Goal: Task Accomplishment & Management: Use online tool/utility

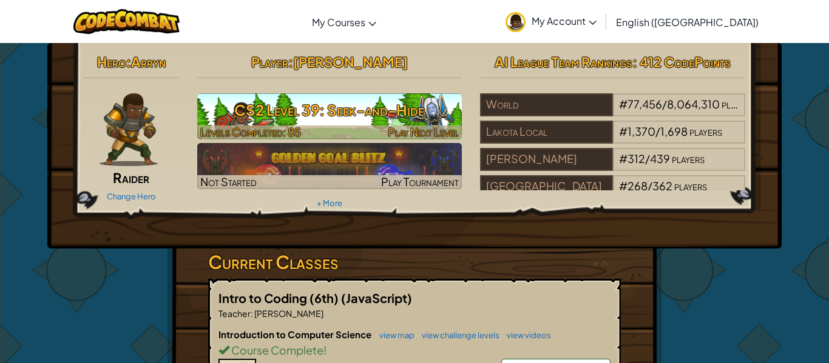
click at [411, 108] on h3 "CS2 Level 39: Seek-and-Hide" at bounding box center [329, 109] width 265 height 27
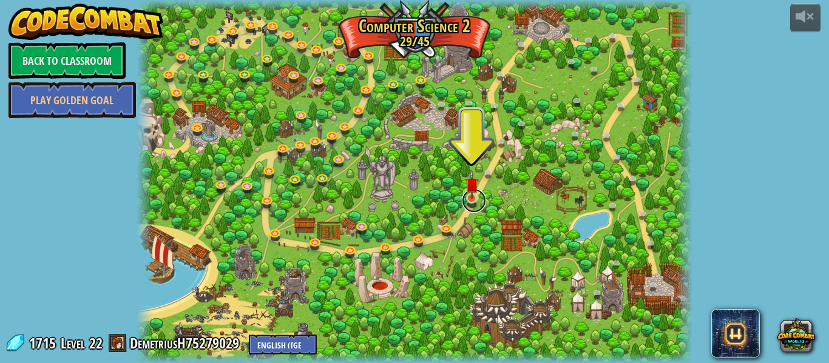
click at [474, 204] on link at bounding box center [474, 201] width 24 height 24
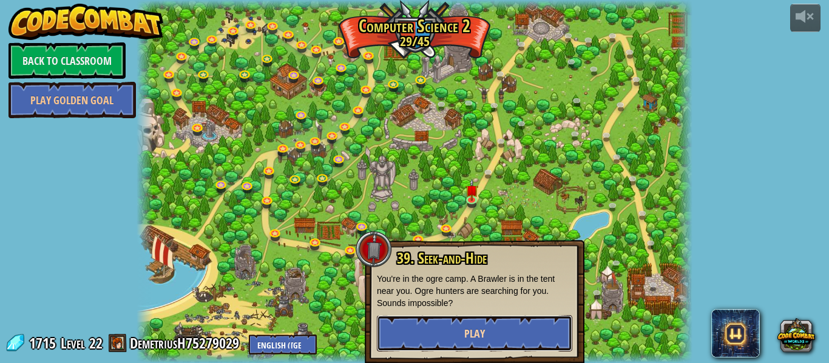
click at [454, 334] on button "Play" at bounding box center [474, 333] width 195 height 36
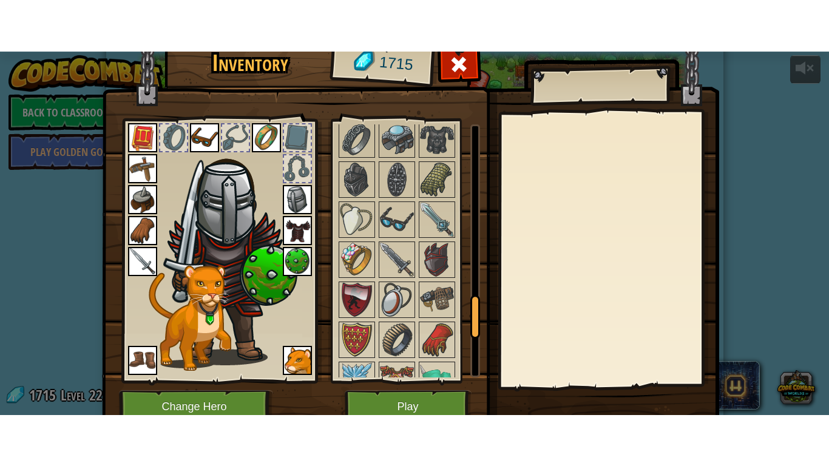
scroll to position [1093, 0]
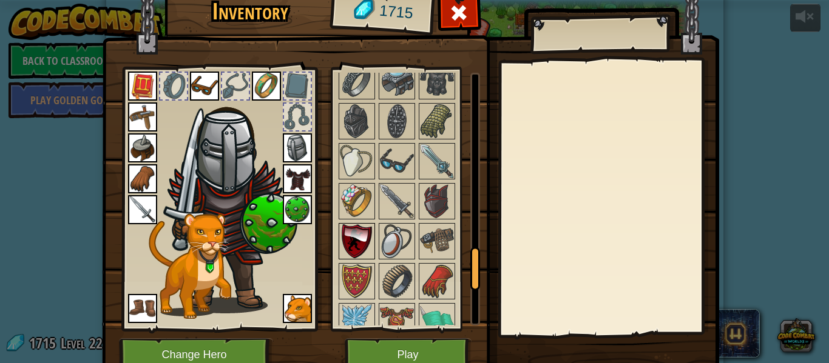
click at [363, 243] on img at bounding box center [357, 241] width 34 height 34
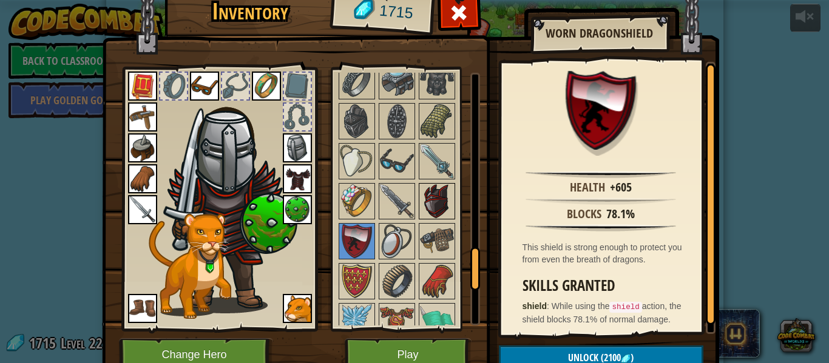
click at [439, 201] on img at bounding box center [437, 201] width 34 height 34
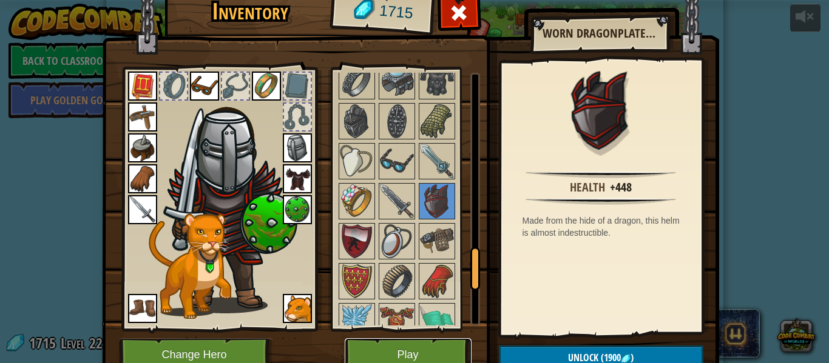
click at [391, 340] on button "Play" at bounding box center [408, 355] width 127 height 33
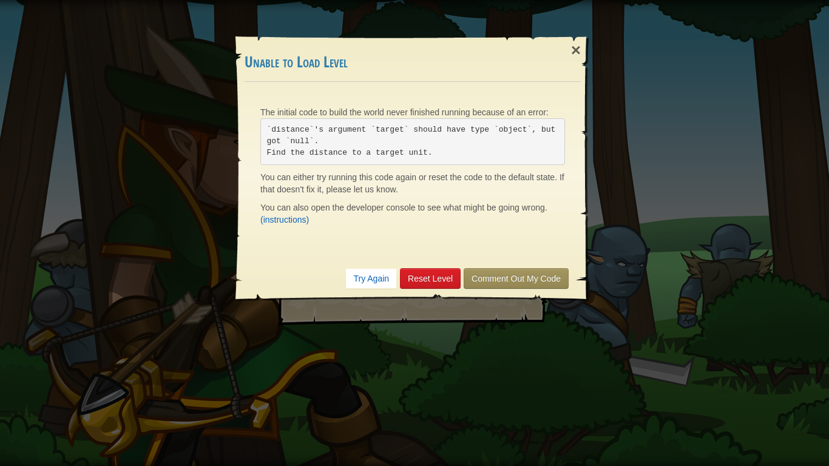
click at [463, 136] on pre "`distance`'s argument `target` should have type `object`, but got `null`. Find …" at bounding box center [412, 141] width 305 height 47
click at [462, 132] on pre "`distance`'s argument `target` should have type `object`, but got `null`. Find …" at bounding box center [412, 141] width 305 height 47
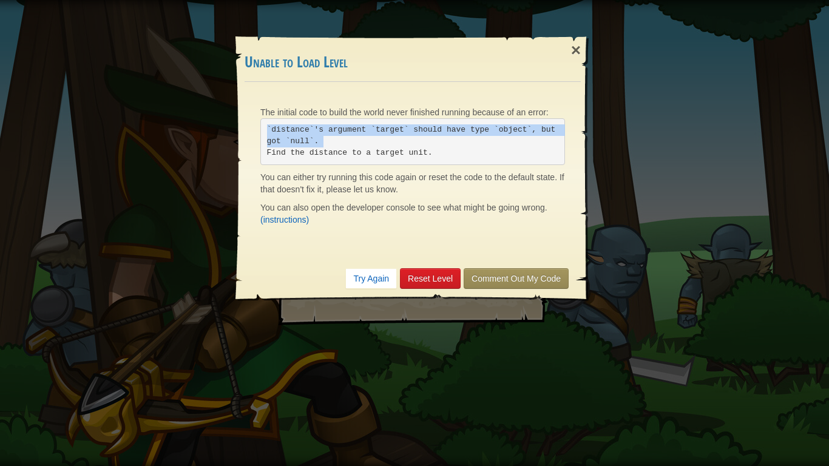
click at [462, 132] on pre "`distance`'s argument `target` should have type `object`, but got `null`. Find …" at bounding box center [412, 141] width 305 height 47
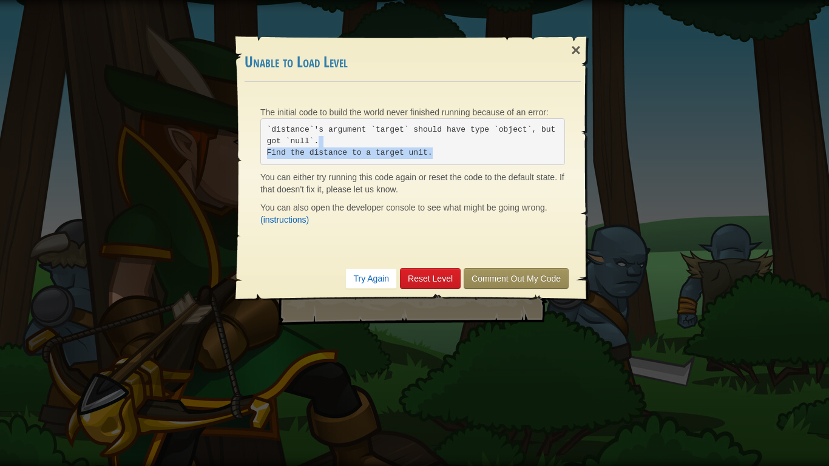
drag, startPoint x: 453, startPoint y: 152, endPoint x: 345, endPoint y: 140, distance: 108.6
click at [345, 140] on pre "`distance`'s argument `target` should have type `object`, but got `null`. Find …" at bounding box center [412, 141] width 305 height 47
click at [461, 236] on div "The initial code to build the world never finished running because of an error:…" at bounding box center [412, 169] width 329 height 150
click at [472, 264] on div "Try Again Reset Level Comment Out My Code" at bounding box center [412, 278] width 336 height 45
click at [473, 266] on div "Try Again Reset Level Comment Out My Code" at bounding box center [412, 278] width 336 height 45
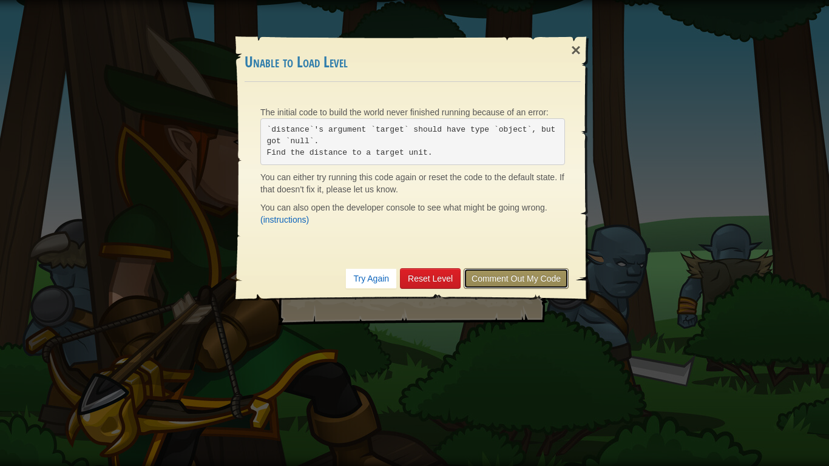
click at [479, 275] on link "Comment Out My Code" at bounding box center [515, 278] width 105 height 21
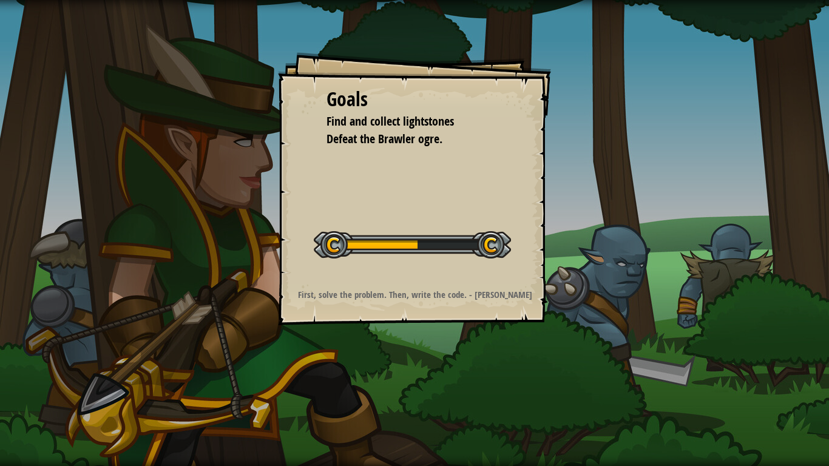
click at [445, 251] on div at bounding box center [412, 244] width 197 height 27
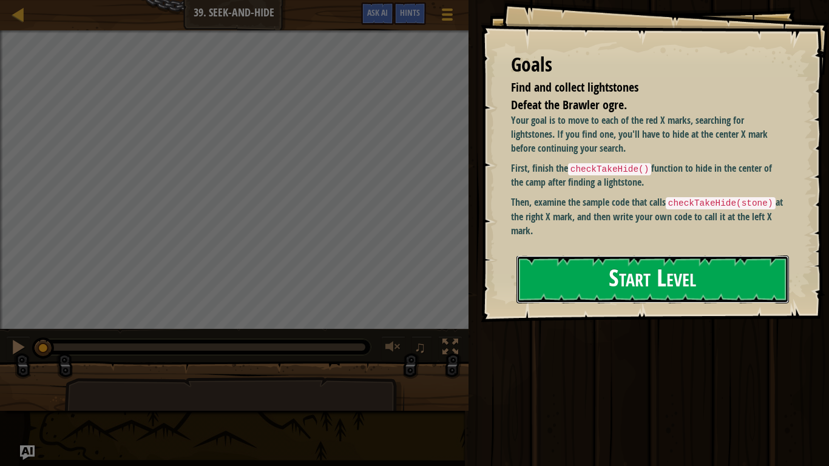
click at [571, 284] on button "Start Level" at bounding box center [652, 279] width 272 height 48
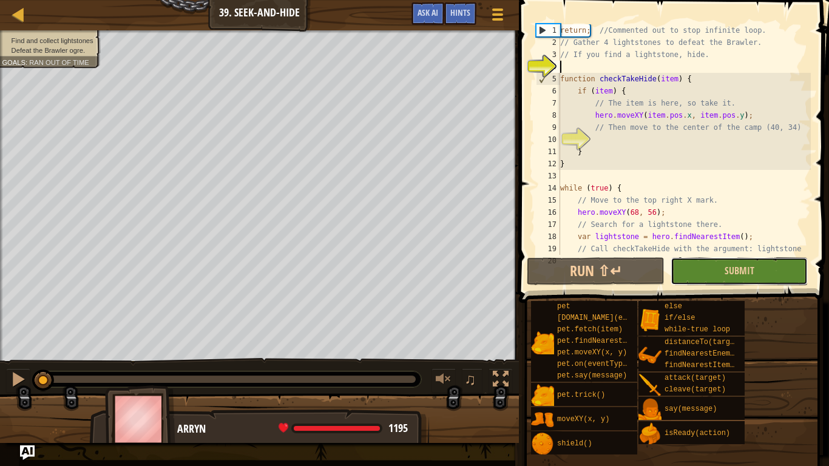
click at [726, 278] on button "Submit" at bounding box center [738, 271] width 137 height 28
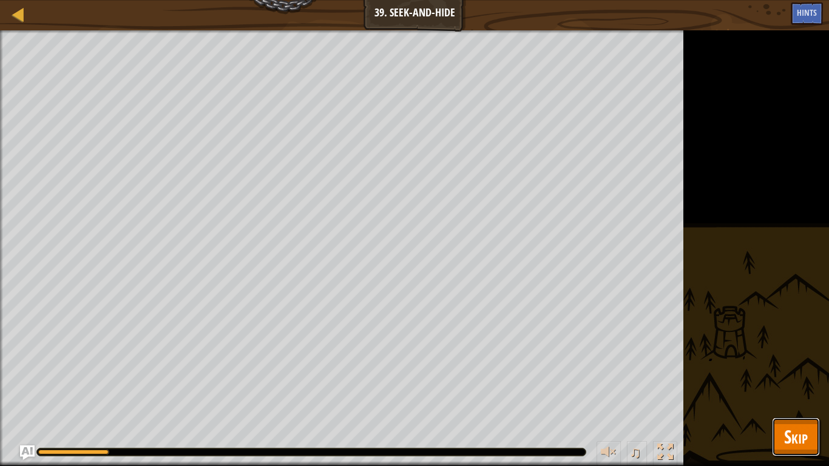
click at [810, 363] on button "Skip" at bounding box center [796, 436] width 48 height 39
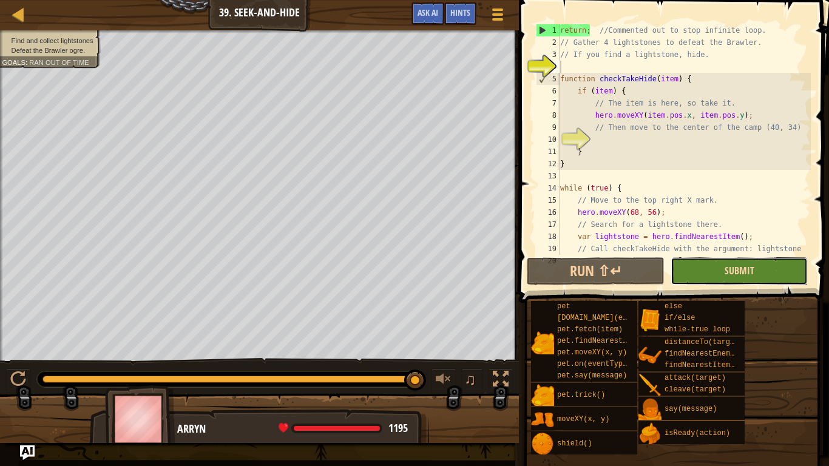
click at [736, 277] on span "Submit" at bounding box center [739, 270] width 30 height 13
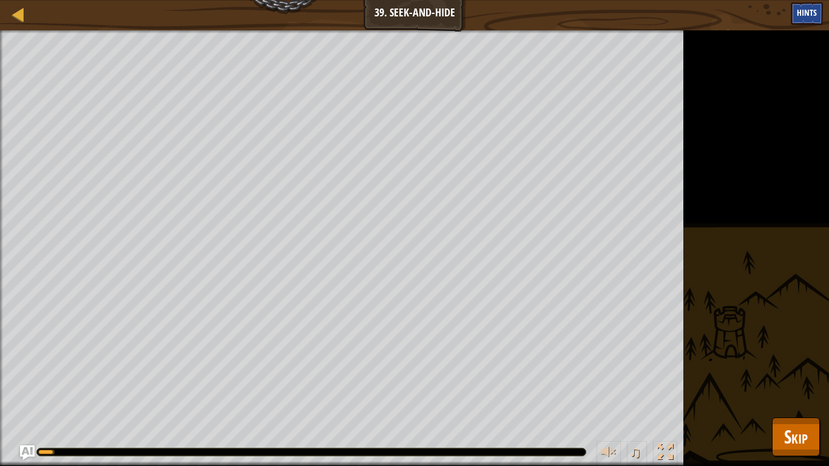
click at [807, 23] on div "Hints" at bounding box center [806, 13] width 32 height 22
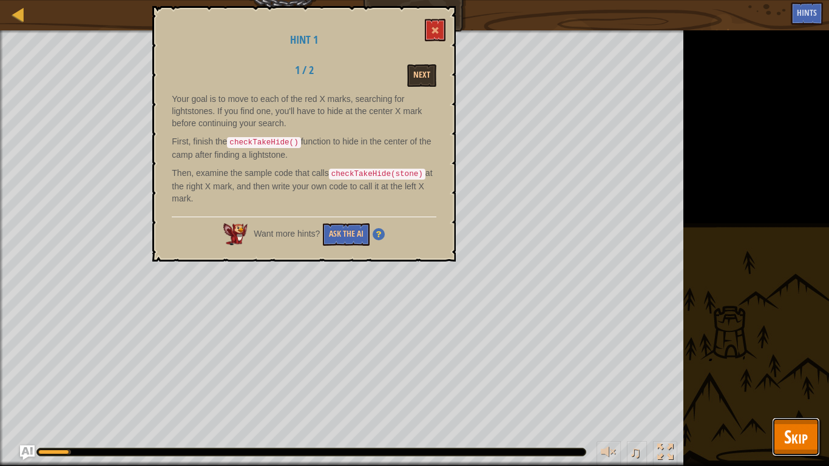
click at [784, 363] on span "Skip" at bounding box center [796, 436] width 24 height 25
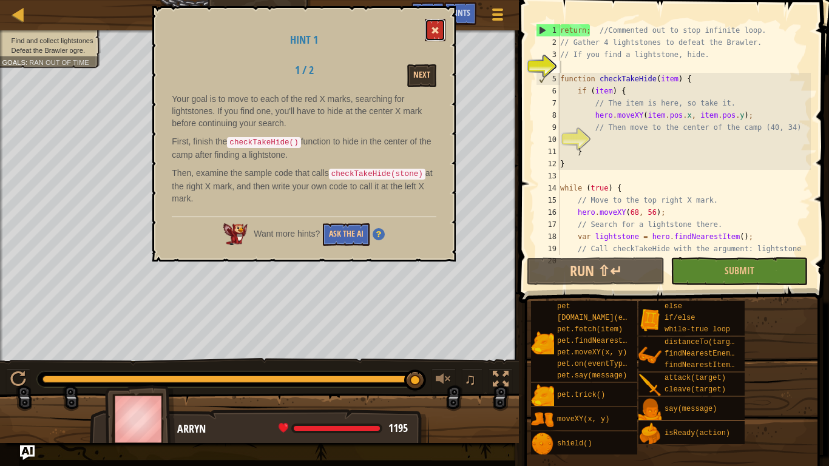
click at [434, 22] on button at bounding box center [435, 30] width 21 height 22
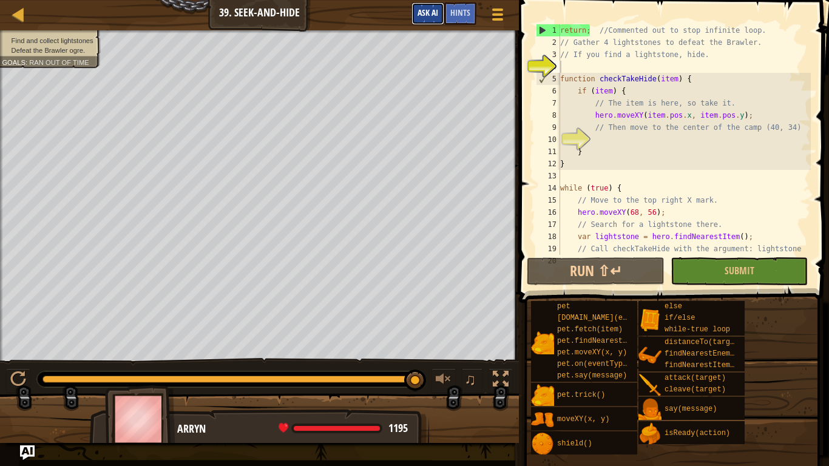
click at [434, 13] on span "Ask AI" at bounding box center [427, 13] width 21 height 12
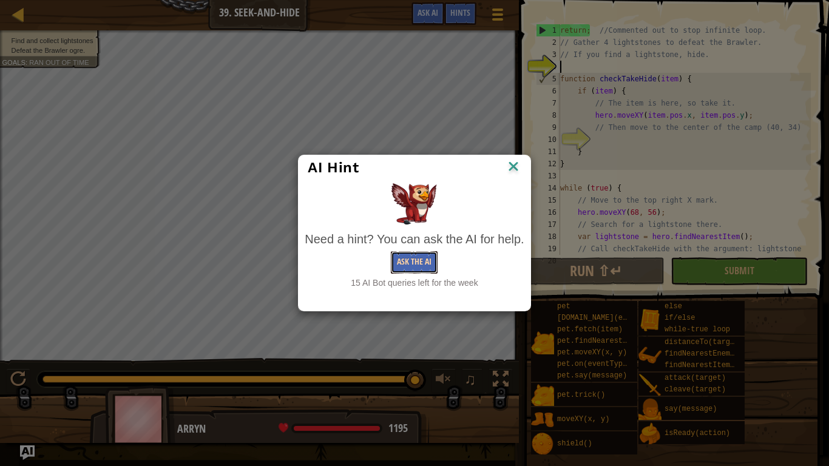
click at [394, 260] on button "Ask the AI" at bounding box center [414, 262] width 47 height 22
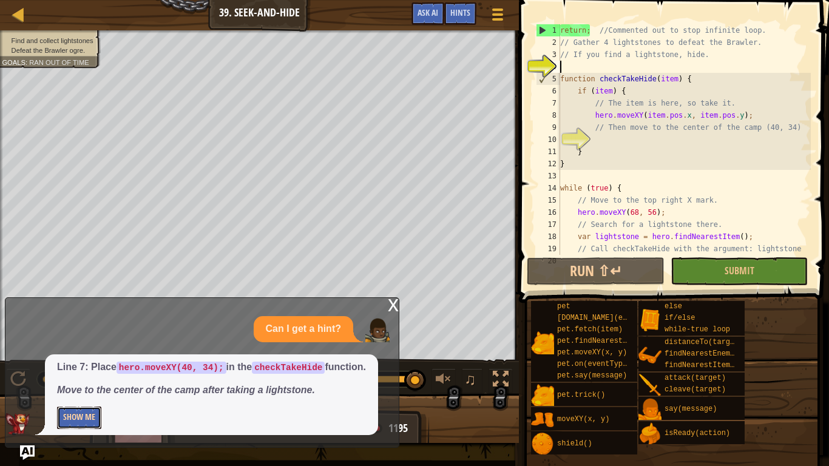
click at [79, 363] on button "Show Me" at bounding box center [79, 417] width 44 height 22
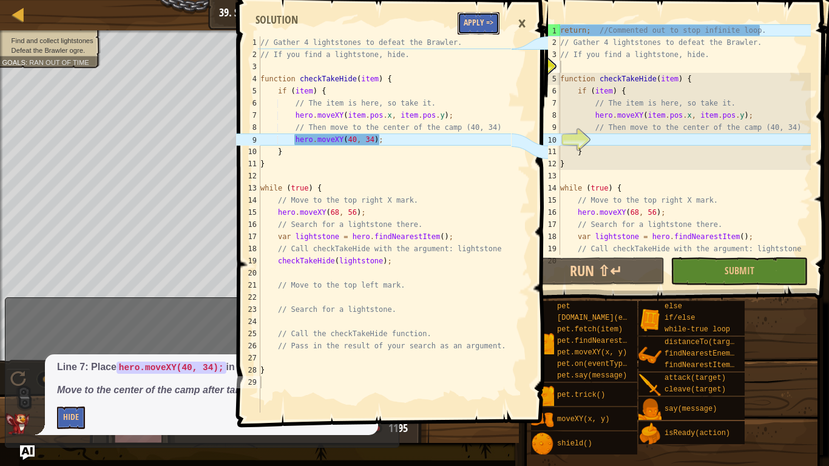
click at [478, 24] on button "Apply =>" at bounding box center [478, 23] width 42 height 22
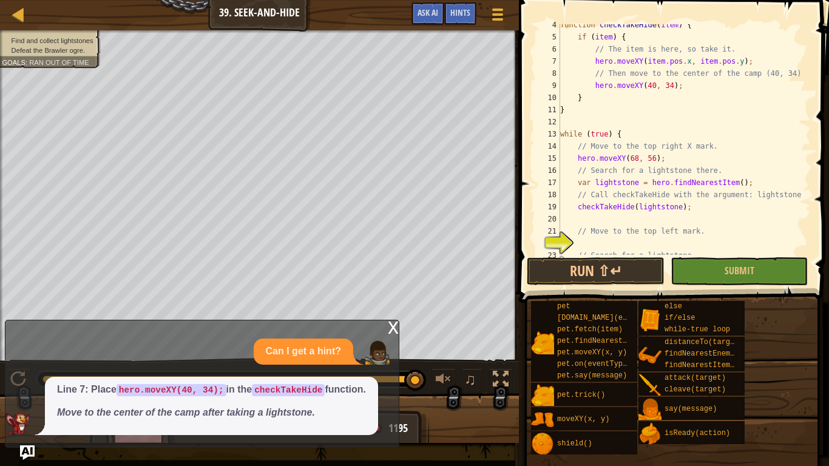
scroll to position [42, 0]
click at [778, 272] on button "Submit" at bounding box center [738, 271] width 137 height 28
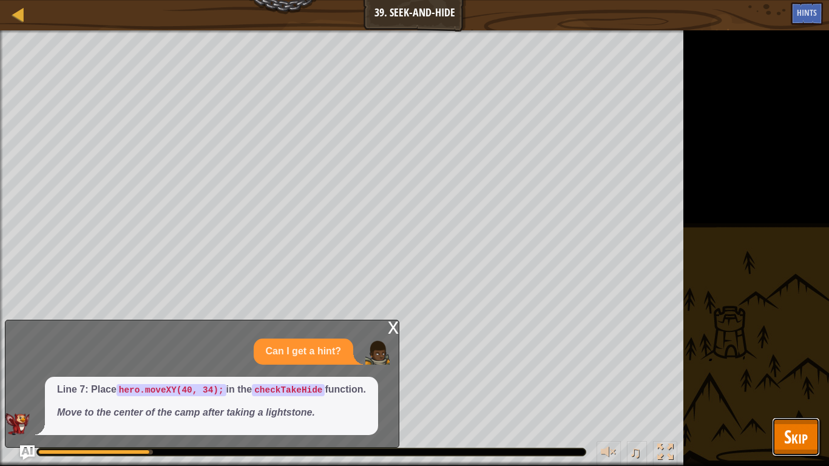
click at [812, 363] on button "Skip" at bounding box center [796, 436] width 48 height 39
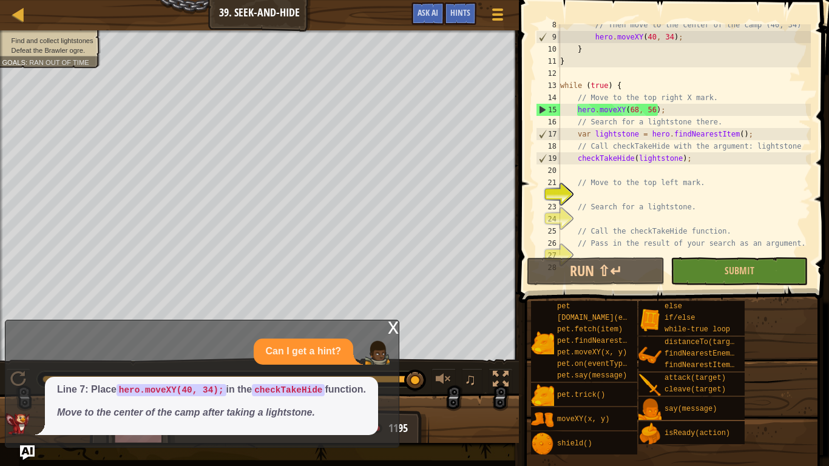
scroll to position [92, 0]
click at [699, 168] on div "// Then move to the center of the camp (40, 34) hero . moveXY ( 40 , 34 ) ; } }…" at bounding box center [684, 144] width 253 height 255
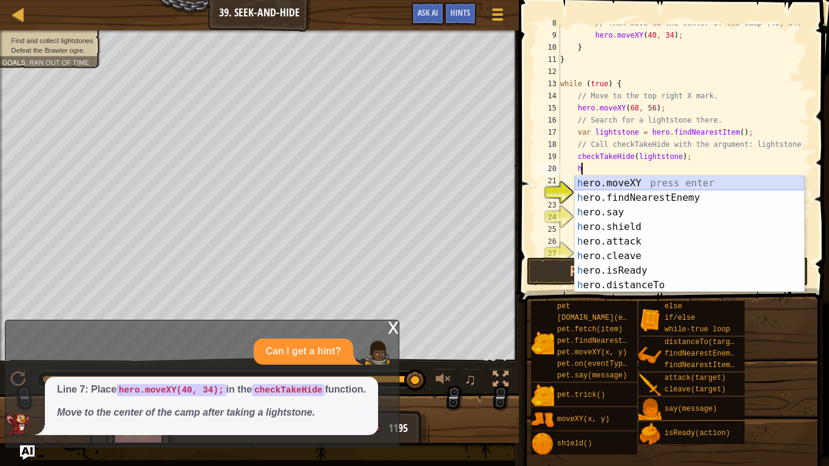
click at [638, 178] on div "h ero.moveXY press enter h ero.findNearestEnemy press enter h ero.say press ent…" at bounding box center [688, 249] width 229 height 146
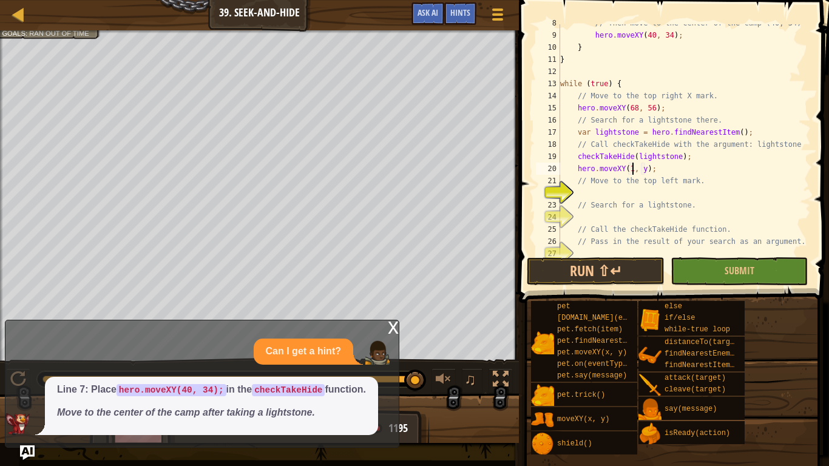
scroll to position [5, 11]
type textarea "hero.moveXY(12, 56);"
click at [595, 195] on div "// Then move to the center of the camp (40, 34) hero . moveXY ( 40 , 34 ) ; } }…" at bounding box center [684, 144] width 253 height 255
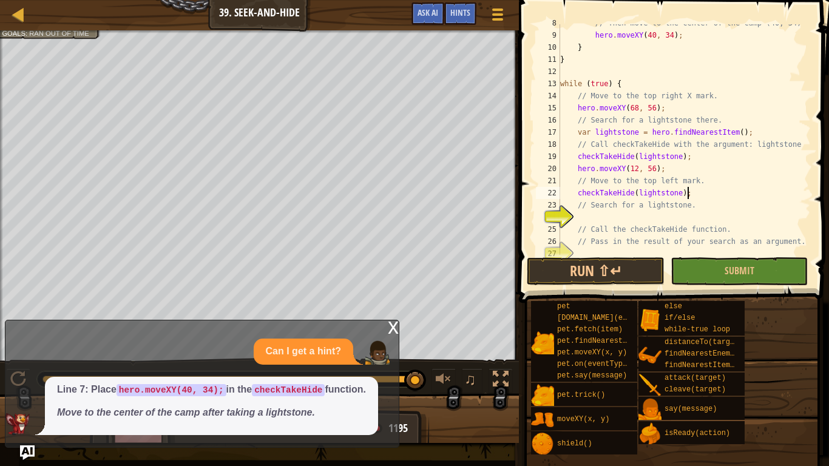
click at [704, 160] on div "// Then move to the center of the camp (40, 34) hero . moveXY ( 40 , 34 ) ; } }…" at bounding box center [684, 144] width 253 height 255
type textarea "checkTakeHide(lightstone);"
click at [718, 270] on button "Submit" at bounding box center [738, 271] width 137 height 28
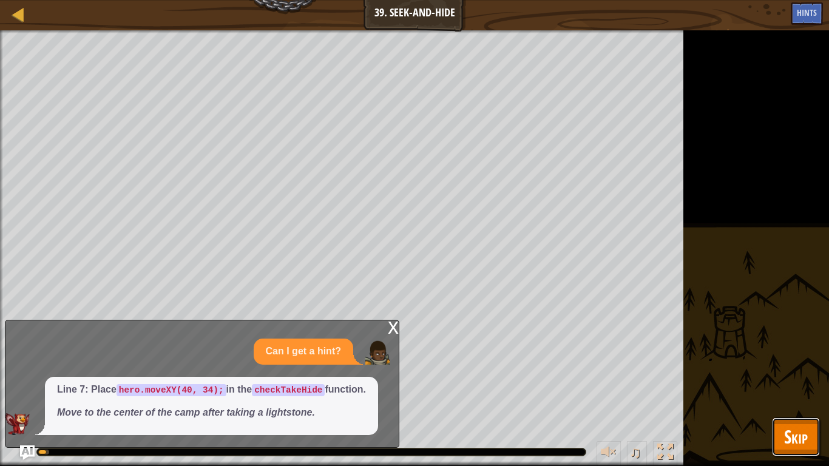
click at [800, 363] on button "Skip" at bounding box center [796, 436] width 48 height 39
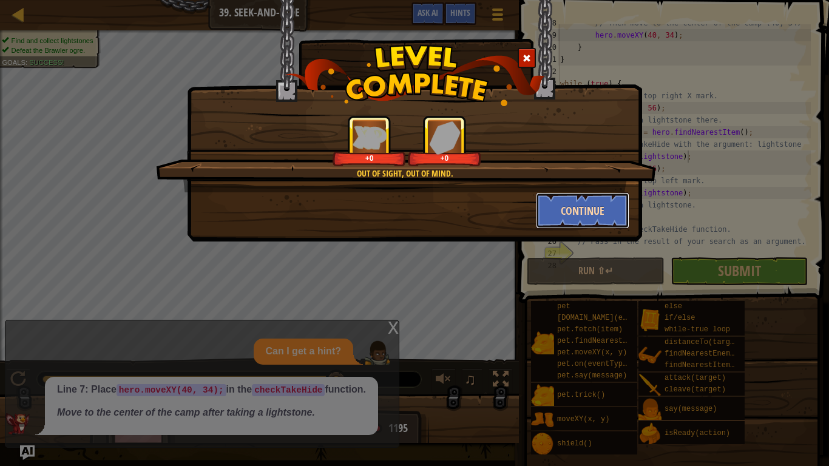
click at [581, 203] on button "Continue" at bounding box center [583, 210] width 94 height 36
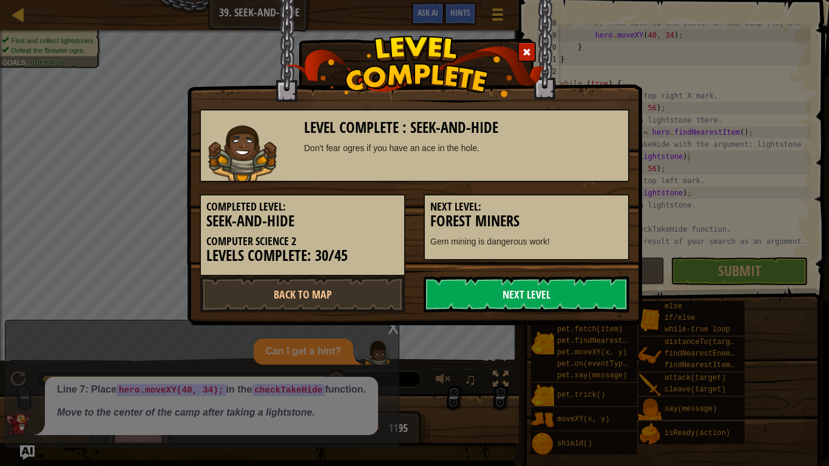
click at [506, 292] on link "Next Level" at bounding box center [526, 294] width 206 height 36
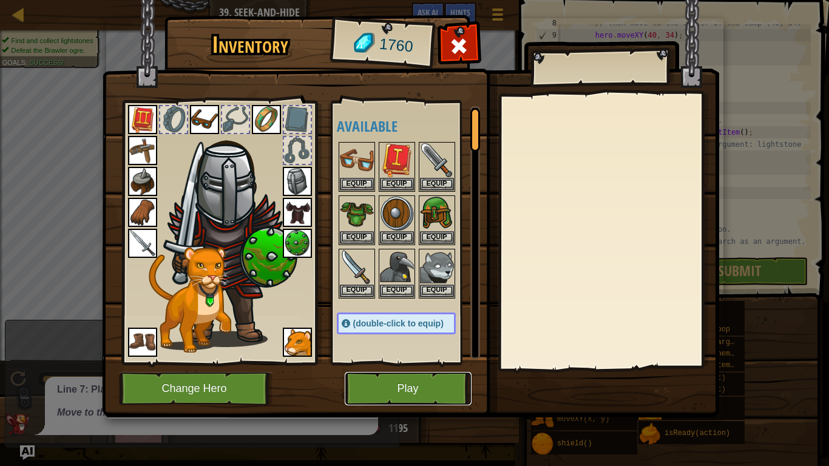
click at [403, 363] on button "Play" at bounding box center [408, 388] width 127 height 33
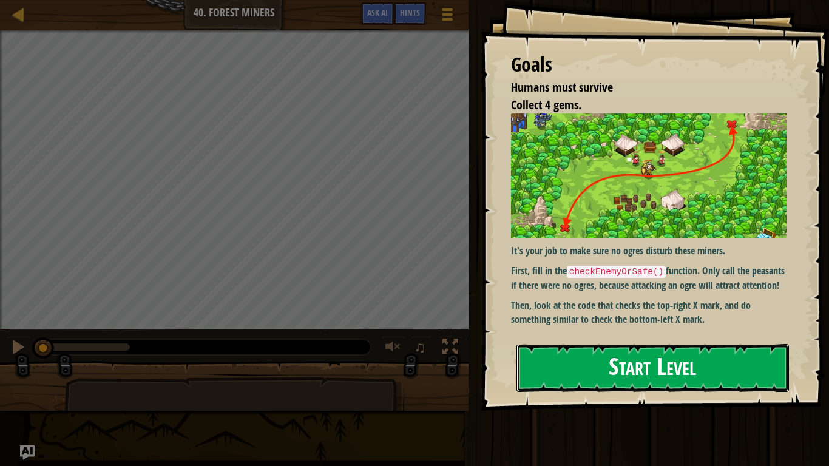
click at [712, 363] on button "Start Level" at bounding box center [652, 368] width 272 height 48
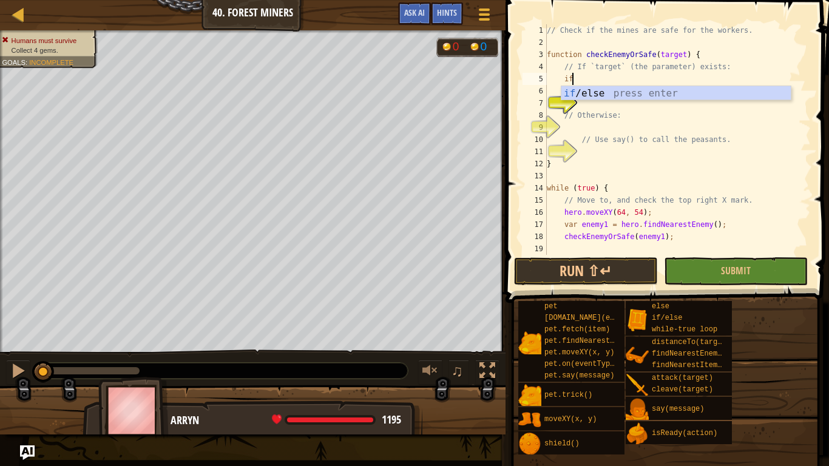
scroll to position [5, 3]
type textarea "i"
type textarea "v"
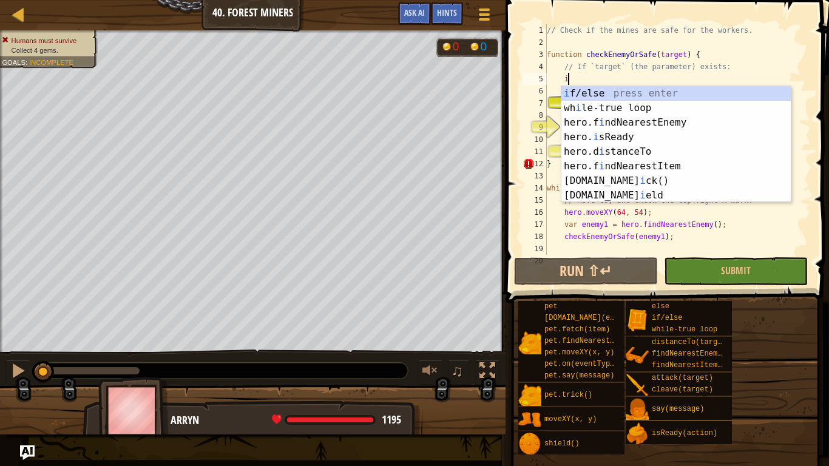
scroll to position [5, 3]
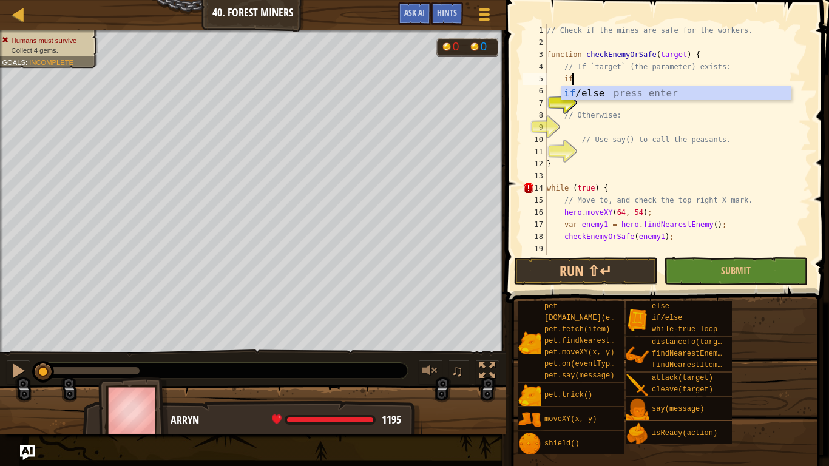
type textarea "if (enemy) {"
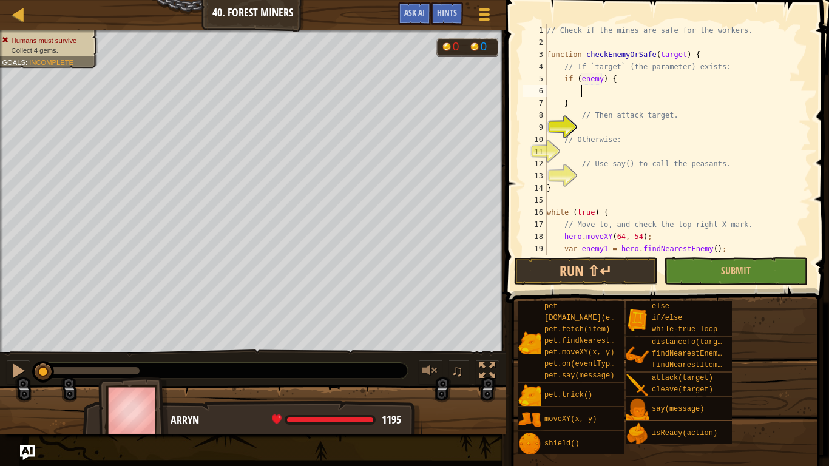
click at [593, 90] on div "// Check if the mines are safe for the workers. function checkEnemyOrSafe ( tar…" at bounding box center [677, 151] width 266 height 255
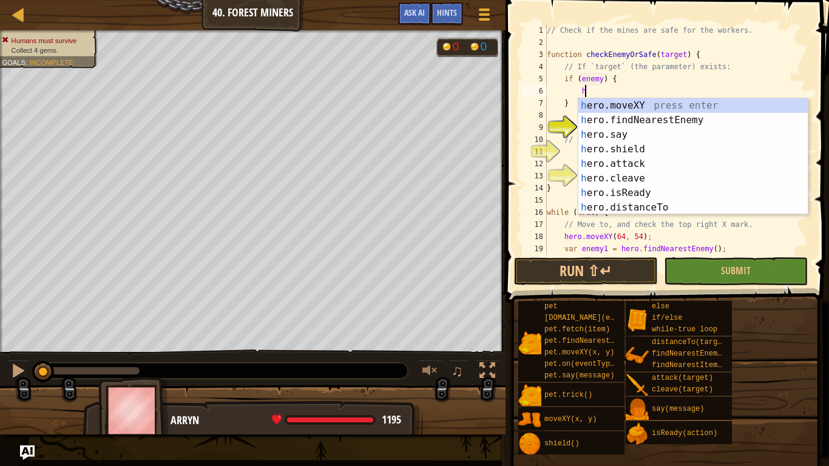
type textarea "her"
click at [618, 147] on div "her o.moveXY press enter her o.findNearestEnemy press enter her o.say press ent…" at bounding box center [692, 171] width 229 height 146
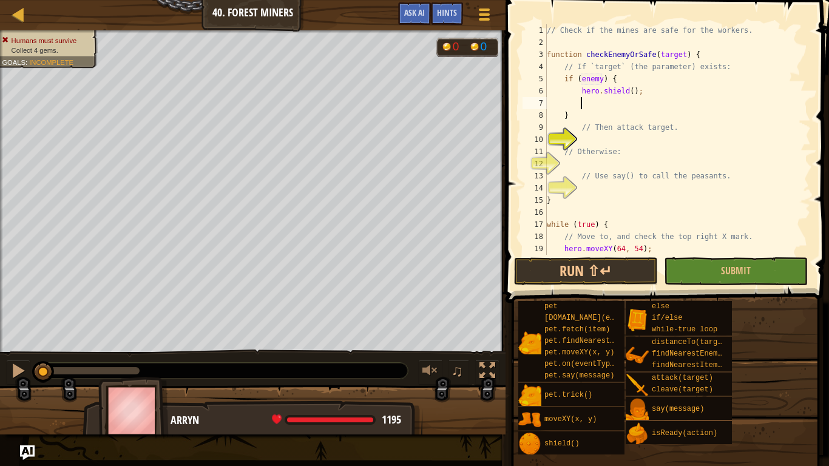
click at [639, 142] on div "// Check if the mines are safe for the workers. function checkEnemyOrSafe ( tar…" at bounding box center [677, 151] width 266 height 255
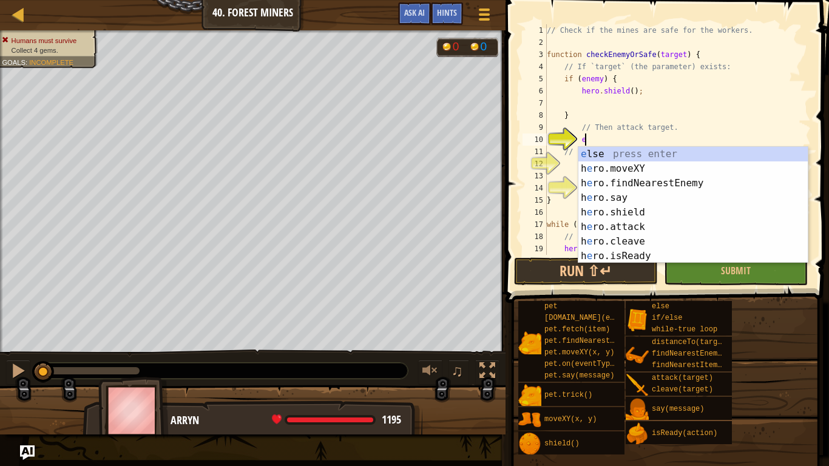
type textarea "el"
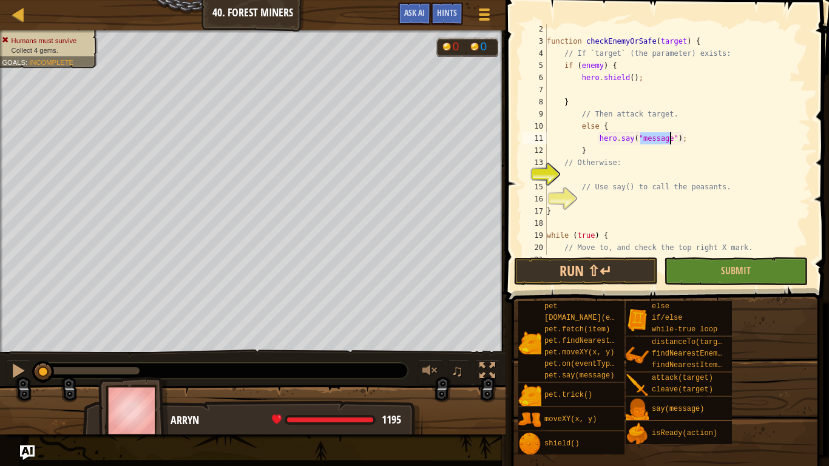
scroll to position [14, 0]
click at [703, 180] on div "function checkEnemyOrSafe ( target ) { // If `target` (the parameter) exists: i…" at bounding box center [677, 149] width 266 height 255
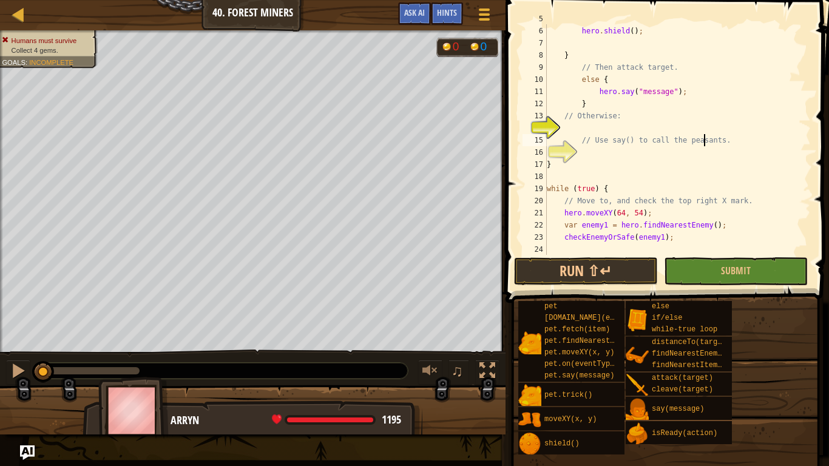
scroll to position [61, 0]
click at [706, 167] on div "hero . shield ( ) ; } // Then attack target. else { hero . say ( "message" ) ; …" at bounding box center [677, 151] width 266 height 255
type textarea "}"
click at [707, 160] on div "hero . shield ( ) ; } // Then attack target. else { hero . say ( "message" ) ; …" at bounding box center [677, 151] width 266 height 255
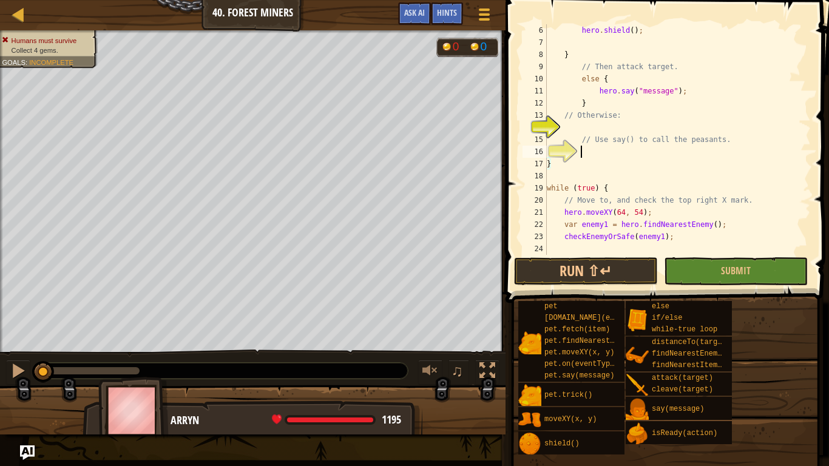
click at [702, 154] on div "hero . shield ( ) ; } // Then attack target. else { hero . say ( "message" ) ; …" at bounding box center [677, 151] width 266 height 255
type textarea "e"
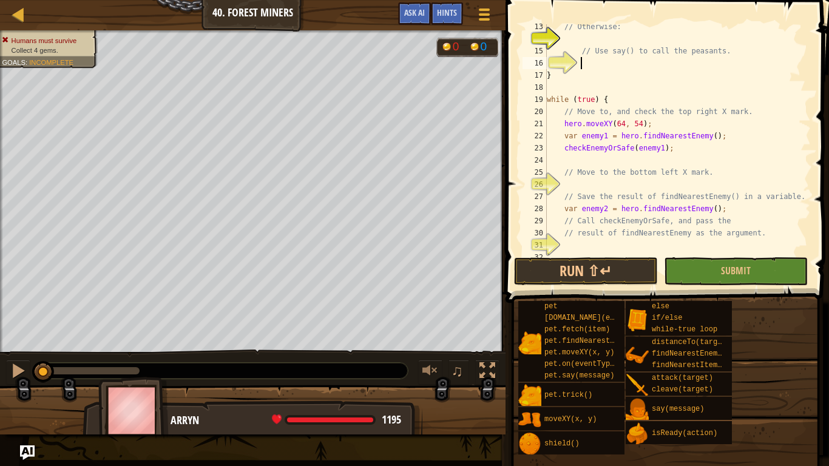
scroll to position [150, 0]
click at [686, 158] on div "// Otherwise: // Use say() to call the peasants. } while ( true ) { // Move to,…" at bounding box center [677, 147] width 266 height 255
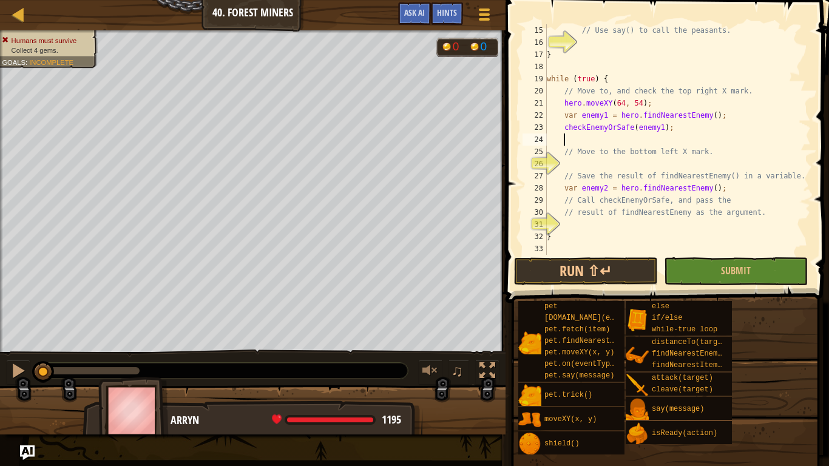
scroll to position [170, 0]
click at [662, 218] on div "// Use say() to call the peasants. } while ( true ) { // Move to, and check the…" at bounding box center [677, 151] width 266 height 255
click at [707, 268] on button "Submit" at bounding box center [736, 271] width 144 height 28
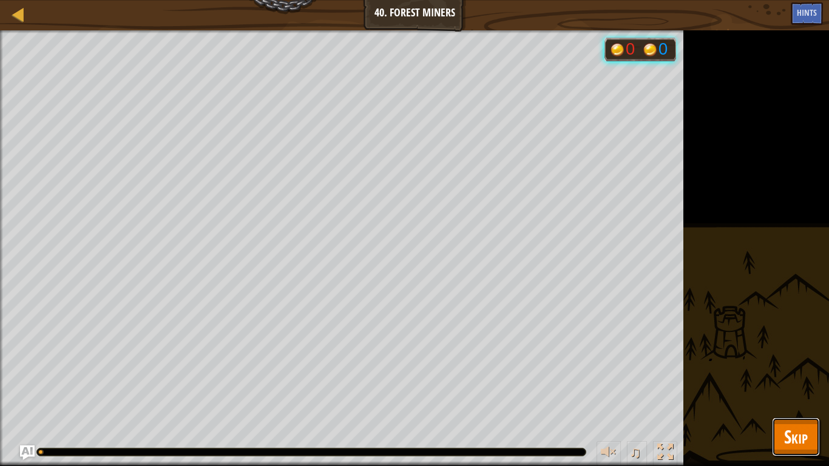
click at [789, 363] on span "Skip" at bounding box center [796, 436] width 24 height 25
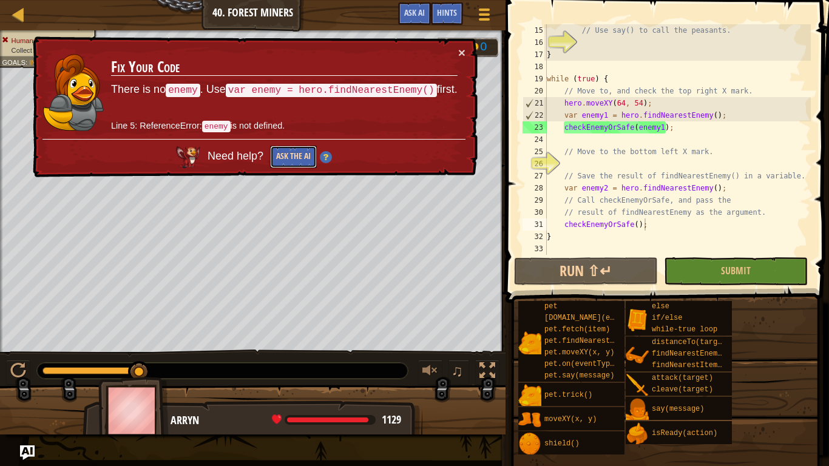
click at [286, 154] on button "Ask the AI" at bounding box center [293, 157] width 47 height 22
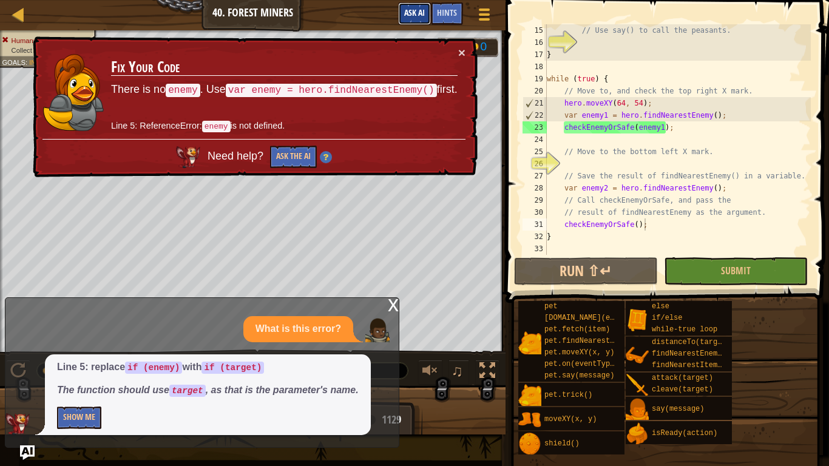
click at [414, 15] on span "Ask AI" at bounding box center [414, 13] width 21 height 12
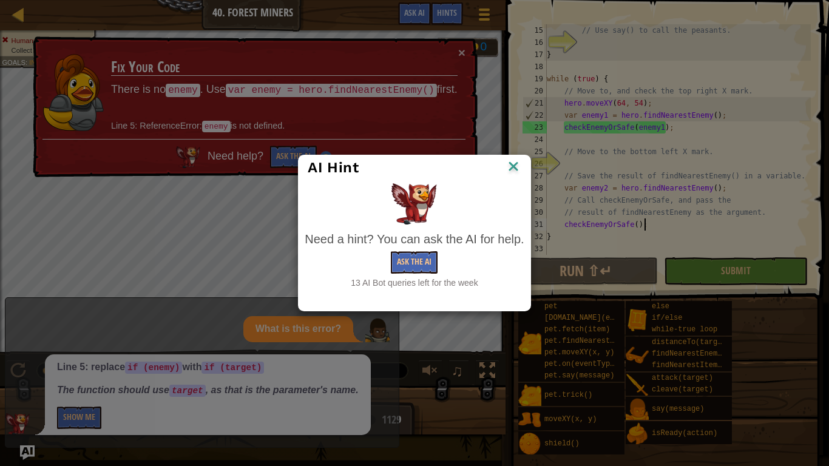
click at [518, 172] on img at bounding box center [513, 167] width 16 height 18
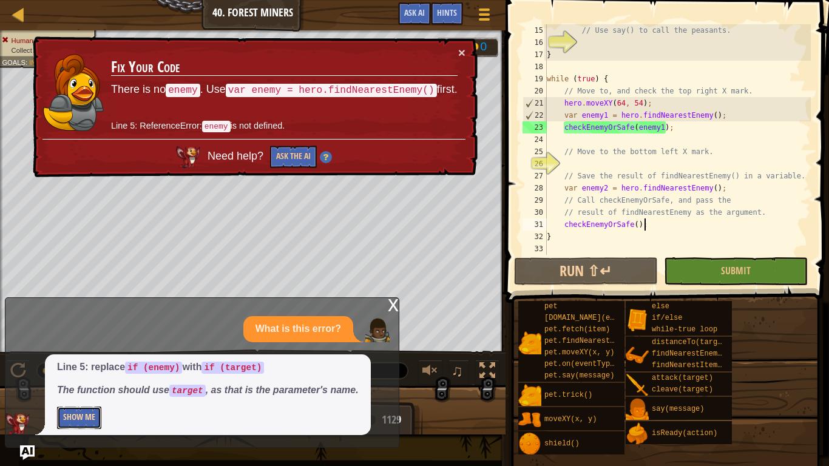
click at [78, 363] on button "Show Me" at bounding box center [79, 417] width 44 height 22
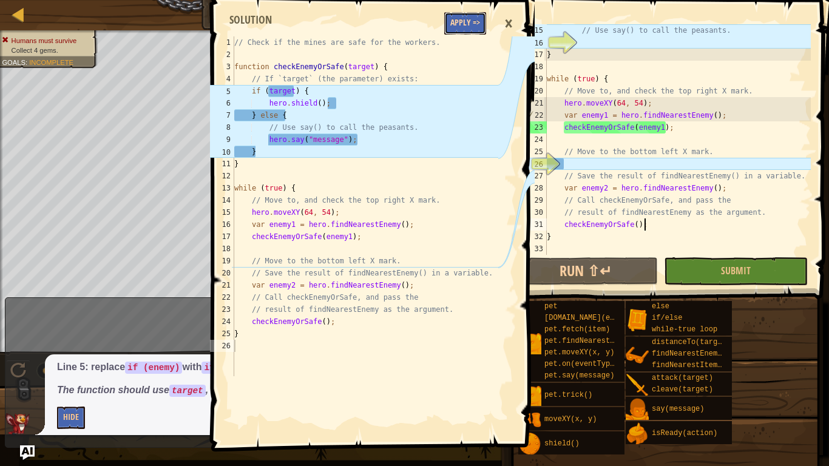
click at [463, 29] on button "Apply =>" at bounding box center [465, 23] width 42 height 22
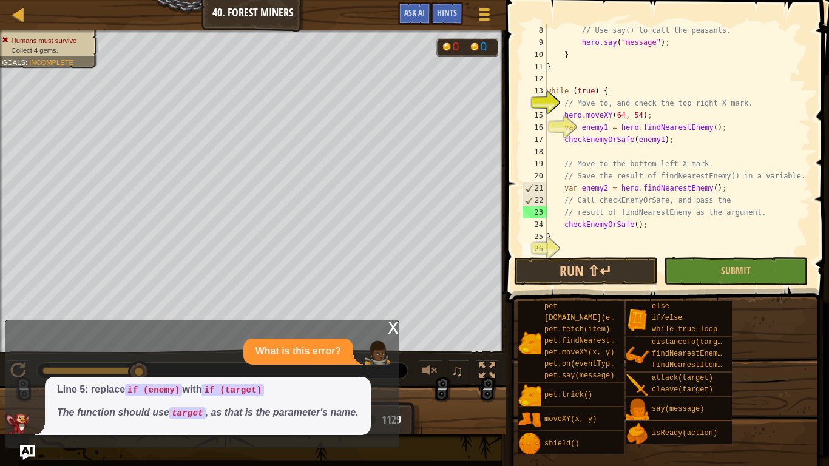
scroll to position [85, 0]
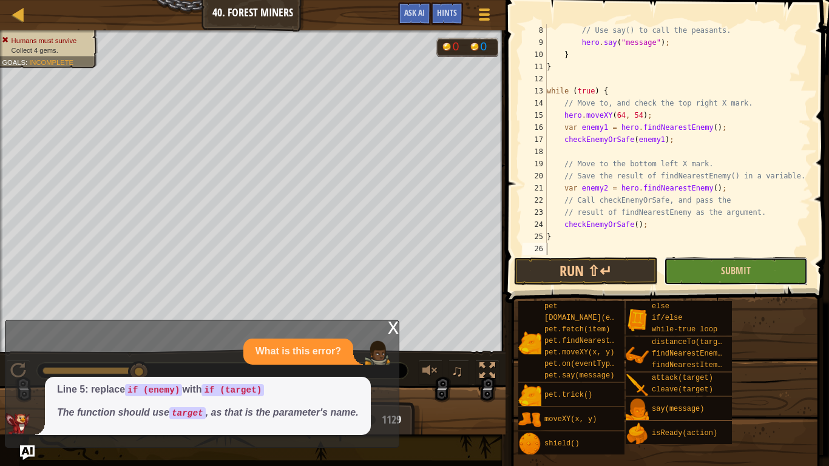
click at [692, 272] on button "Submit" at bounding box center [736, 271] width 144 height 28
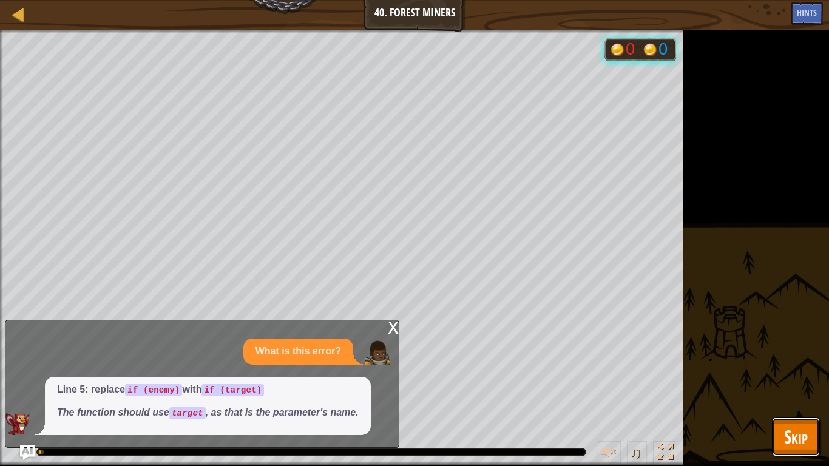
click at [797, 363] on button "Skip" at bounding box center [796, 436] width 48 height 39
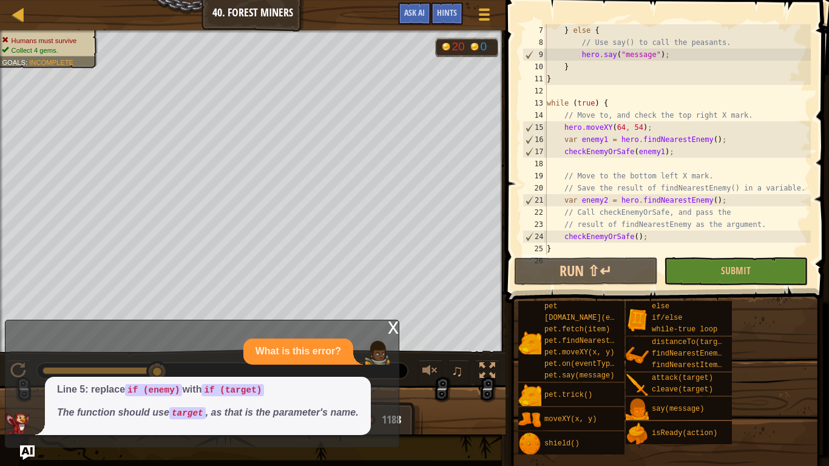
scroll to position [0, 0]
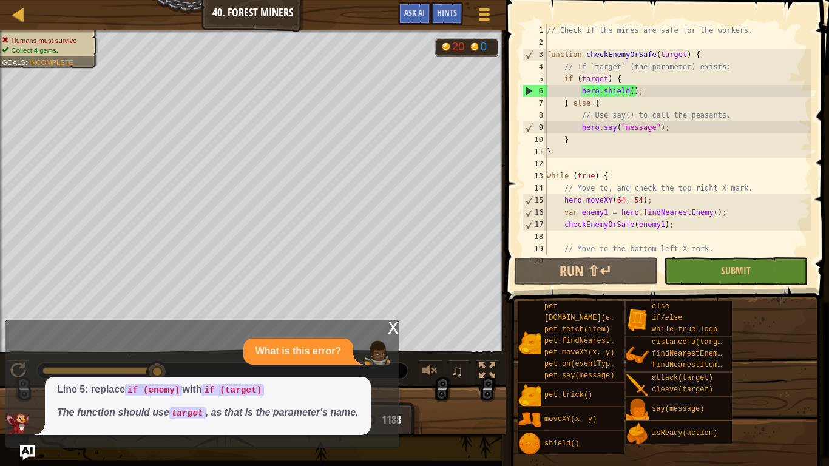
click at [630, 90] on div "// Check if the mines are safe for the workers. function checkEnemyOrSafe ( tar…" at bounding box center [677, 151] width 266 height 255
click at [627, 90] on div "// Check if the mines are safe for the workers. function checkEnemyOrSafe ( tar…" at bounding box center [677, 151] width 266 height 255
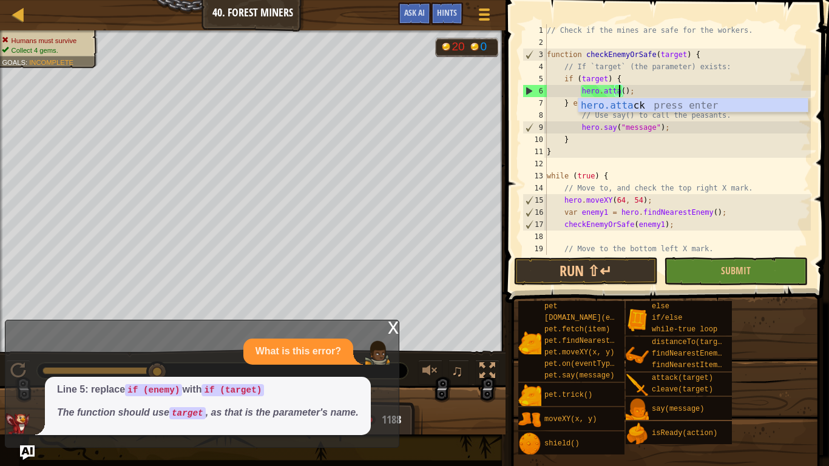
scroll to position [5, 10]
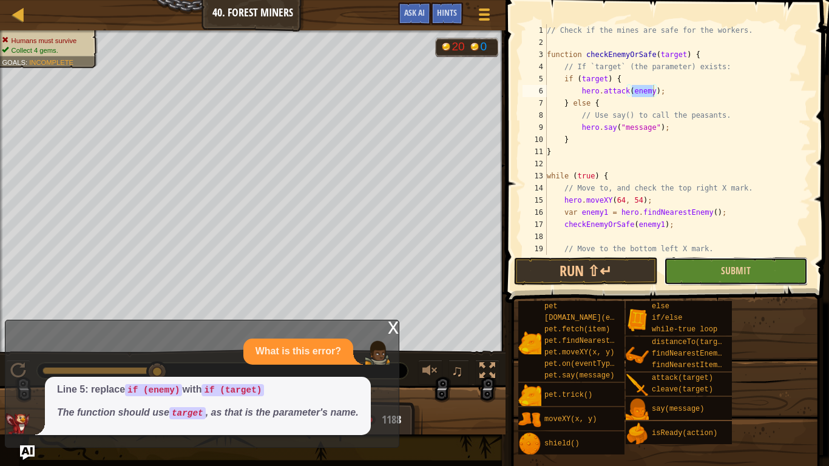
click at [711, 275] on button "Submit" at bounding box center [736, 271] width 144 height 28
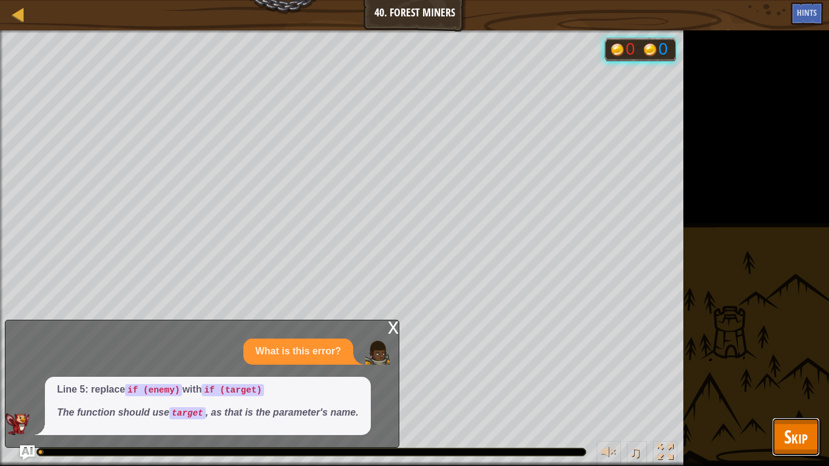
click at [782, 363] on button "Skip" at bounding box center [796, 436] width 48 height 39
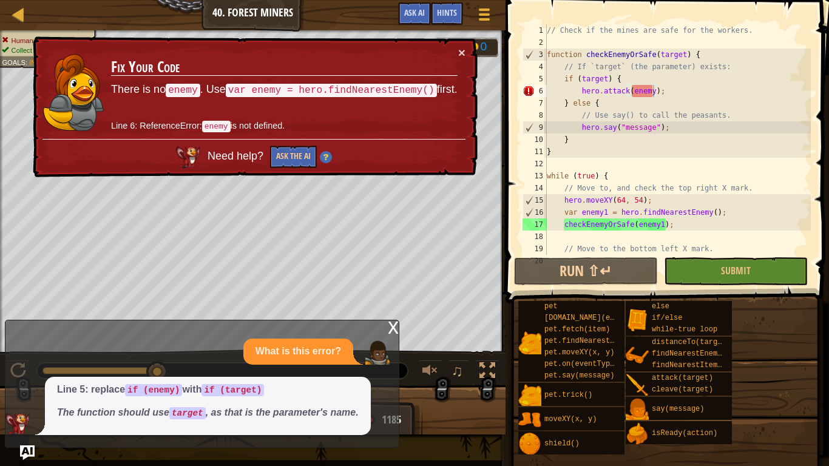
click at [606, 78] on div "// Check if the mines are safe for the workers. function checkEnemyOrSafe ( tar…" at bounding box center [677, 151] width 266 height 255
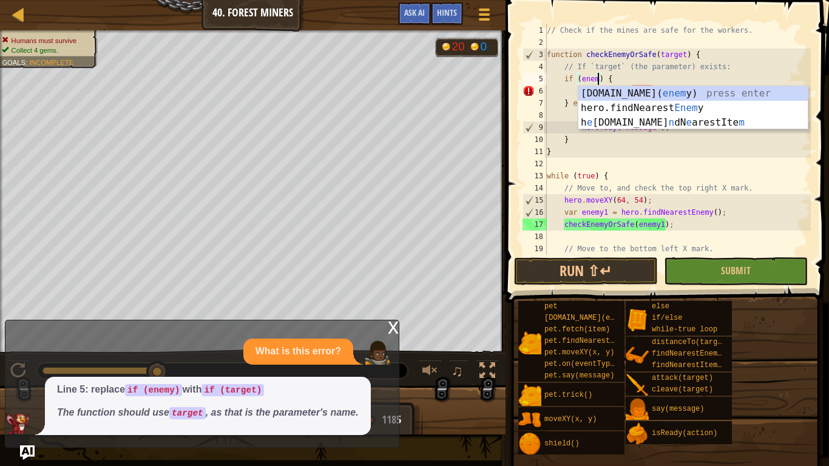
scroll to position [5, 8]
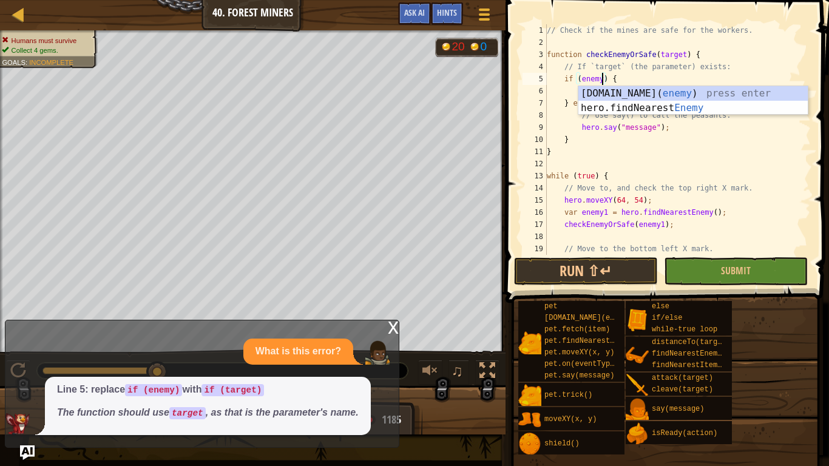
click at [669, 247] on div "// Check if the mines are safe for the workers. function checkEnemyOrSafe ( tar…" at bounding box center [677, 151] width 266 height 255
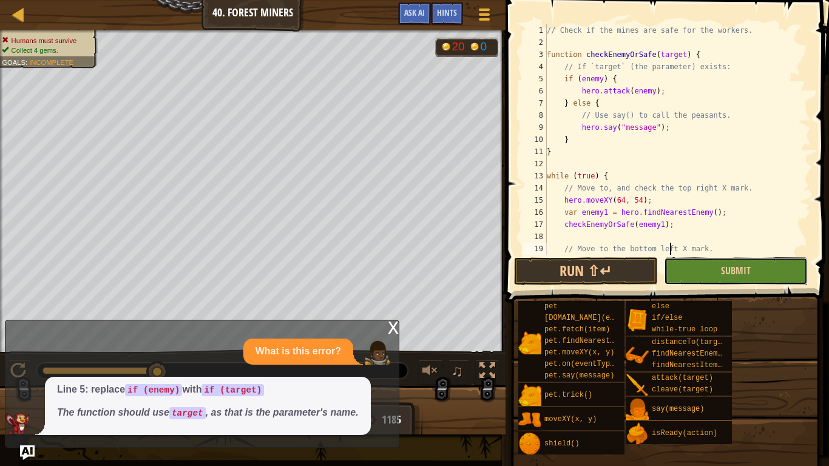
click at [701, 269] on button "Submit" at bounding box center [736, 271] width 144 height 28
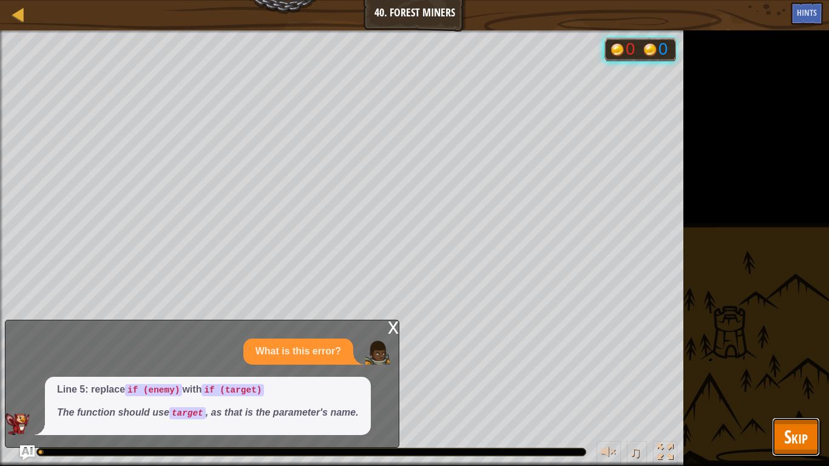
click at [796, 363] on span "Skip" at bounding box center [796, 436] width 24 height 25
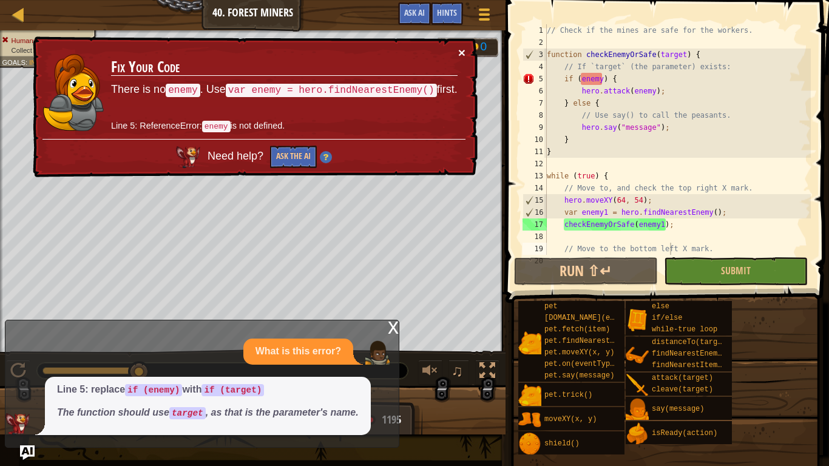
click at [459, 53] on button "×" at bounding box center [461, 52] width 7 height 13
click at [760, 67] on div "// Check if the mines are safe for the workers. function checkEnemyOrSafe ( tar…" at bounding box center [677, 151] width 266 height 255
type textarea "// If `target` (the parameter) exists:"
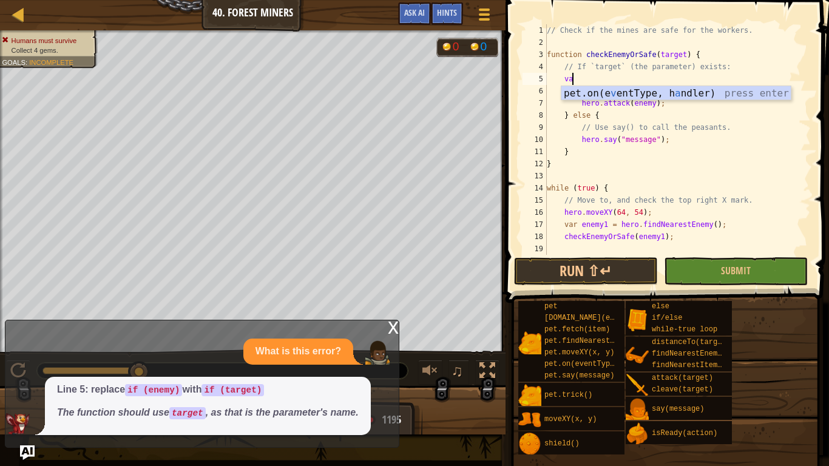
scroll to position [5, 4]
type textarea "v"
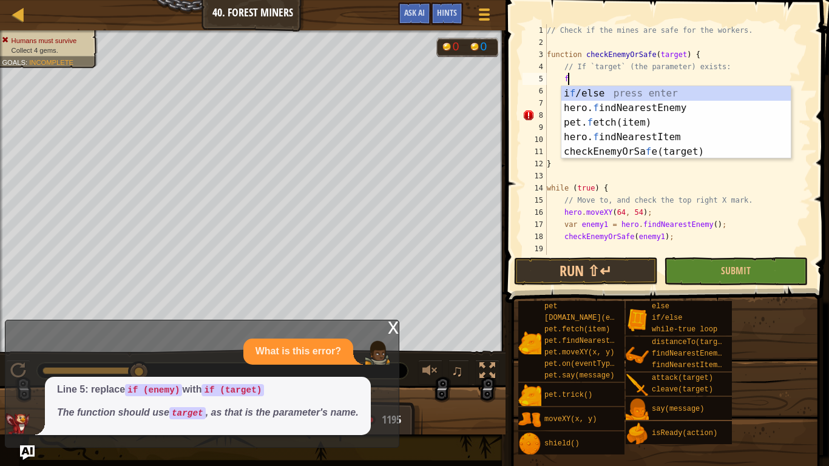
type textarea "fi"
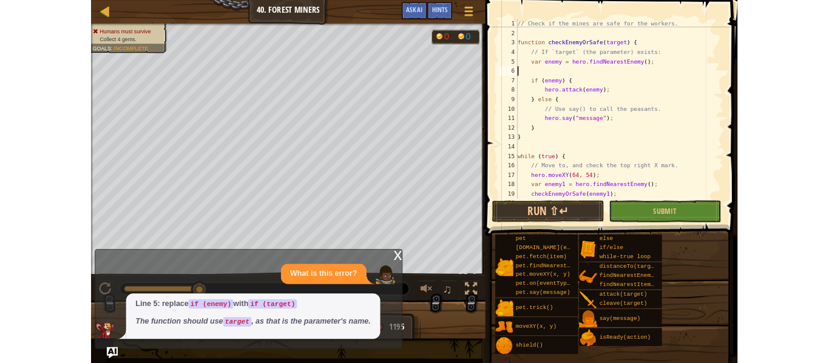
scroll to position [5, 0]
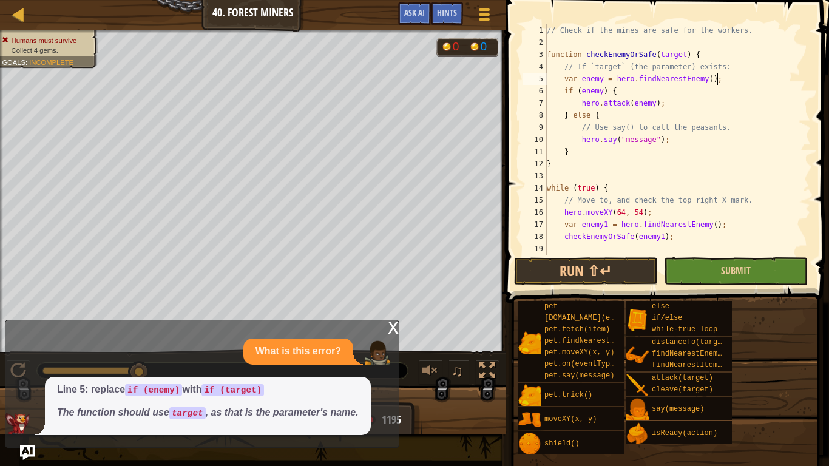
type textarea "var enemy = hero.findNearestEnemy();"
click at [736, 284] on button "Submit" at bounding box center [736, 271] width 144 height 28
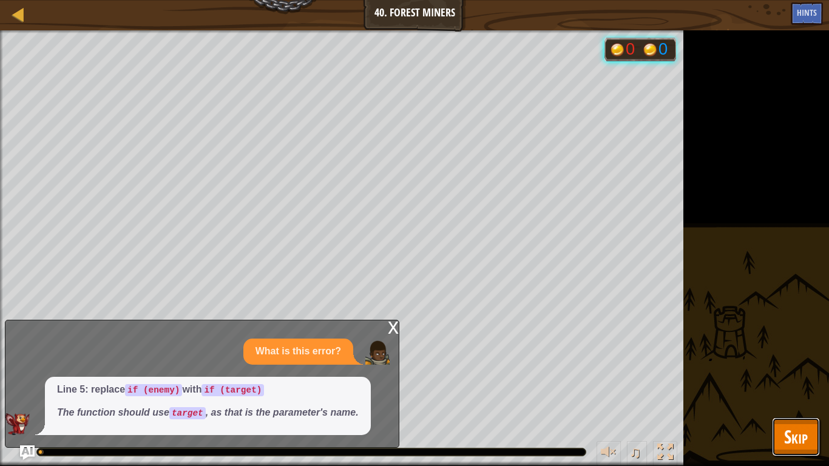
click at [780, 363] on button "Skip" at bounding box center [796, 436] width 48 height 39
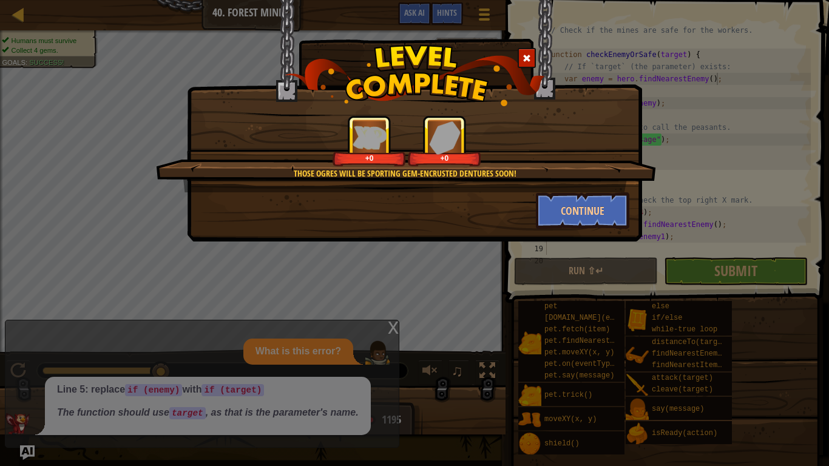
click at [561, 231] on div "Those ogres will be sporting gem-encrusted dentures soon! +0 +0 Continue" at bounding box center [414, 120] width 455 height 241
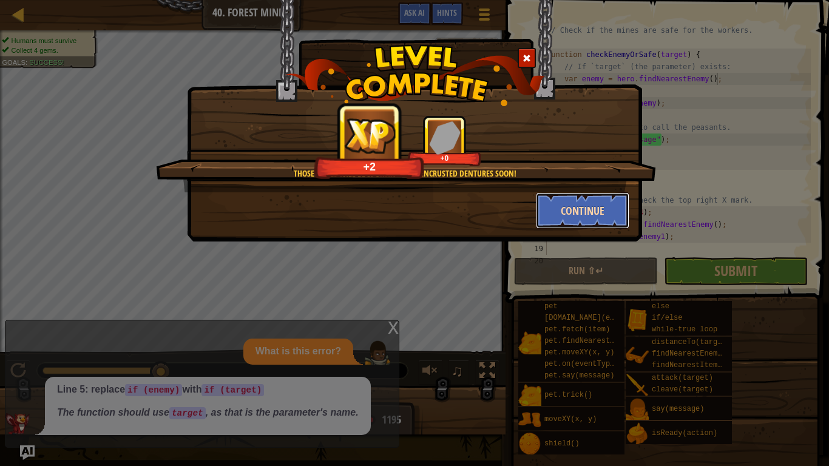
click at [570, 226] on button "Continue" at bounding box center [583, 210] width 94 height 36
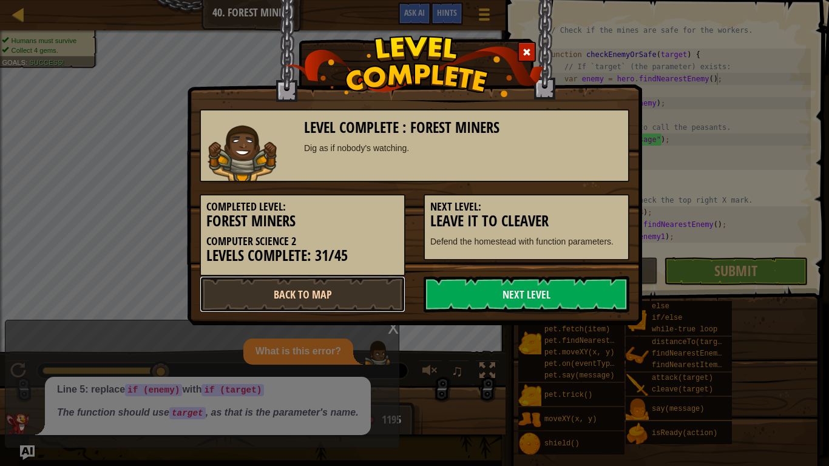
click at [372, 294] on link "Back to Map" at bounding box center [303, 294] width 206 height 36
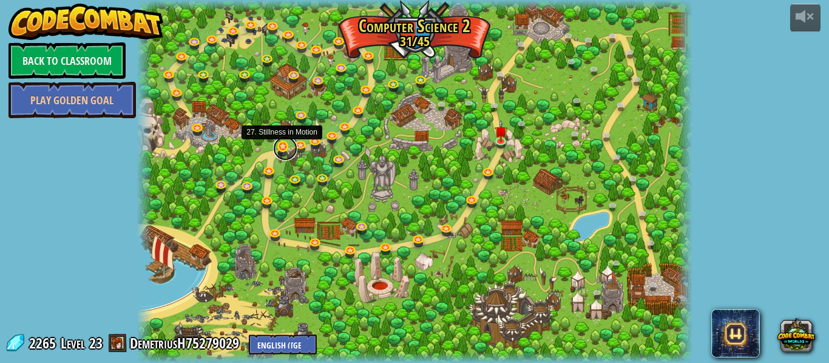
click at [281, 149] on link at bounding box center [285, 148] width 24 height 24
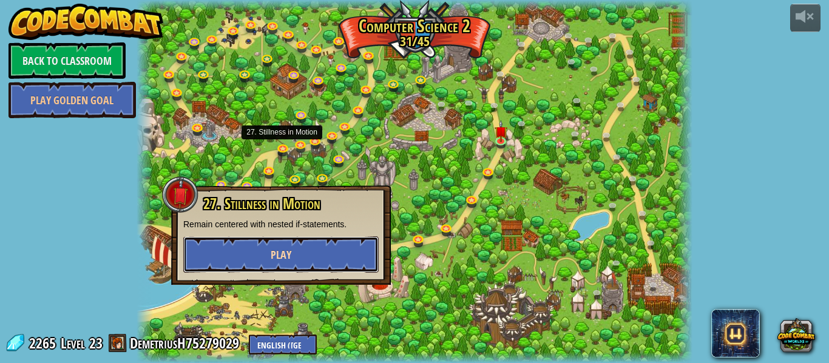
click at [292, 255] on button "Play" at bounding box center [280, 255] width 195 height 36
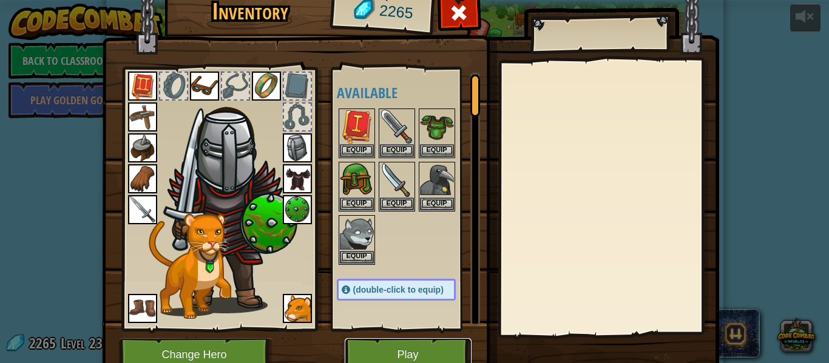
click at [415, 351] on button "Play" at bounding box center [408, 355] width 127 height 33
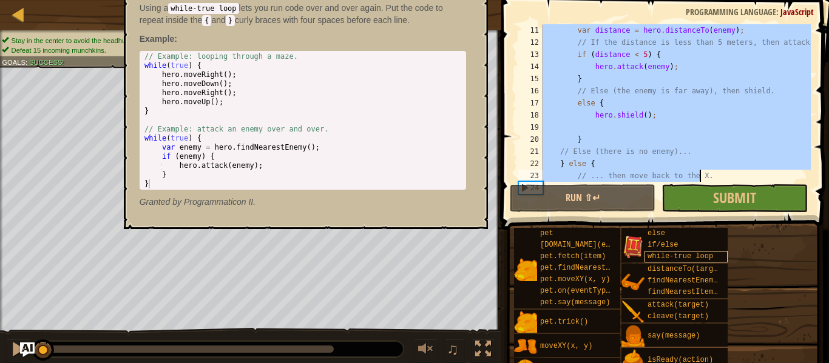
scroll to position [170, 0]
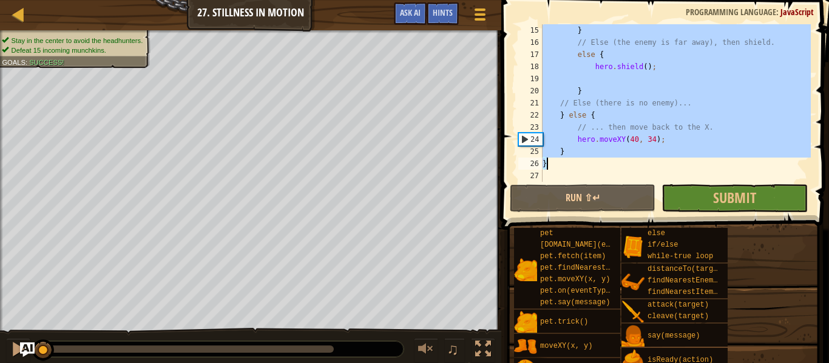
drag, startPoint x: 544, startPoint y: 81, endPoint x: 699, endPoint y: 165, distance: 176.4
click at [699, 165] on div "} // Else (the enemy is far away), then shield. else { hero . shield ( ) ; } //…" at bounding box center [675, 115] width 271 height 182
click at [707, 143] on div "} // Else (the enemy is far away), then shield. else { hero . shield ( ) ; } //…" at bounding box center [675, 103] width 271 height 158
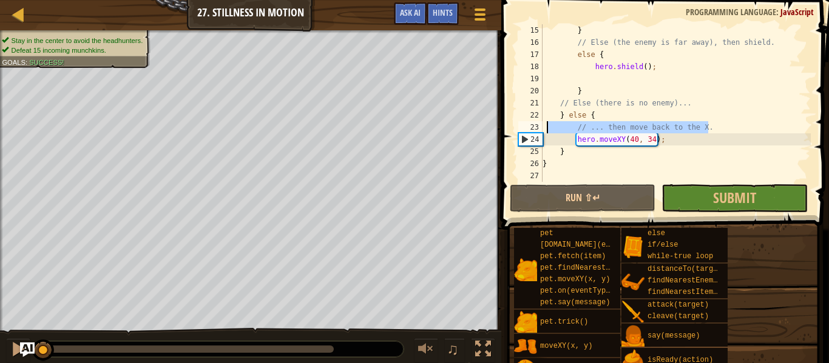
drag, startPoint x: 716, startPoint y: 126, endPoint x: 539, endPoint y: 122, distance: 177.2
click at [539, 122] on div "hero.moveXY(40, 34); 15 16 17 18 19 20 21 22 23 24 25 26 27 } // Else (the enem…" at bounding box center [663, 103] width 295 height 158
type textarea "// ... then move back to the X."
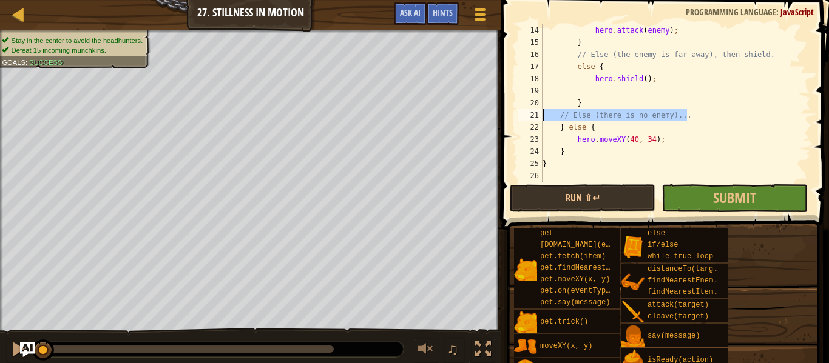
drag, startPoint x: 699, startPoint y: 114, endPoint x: 511, endPoint y: 111, distance: 188.7
click at [511, 111] on div "} else { 14 15 16 17 18 19 20 21 22 23 24 25 26 hero . attack ( enemy ) ; } // …" at bounding box center [662, 139] width 331 height 266
type textarea "// Else (there is no enemy)..."
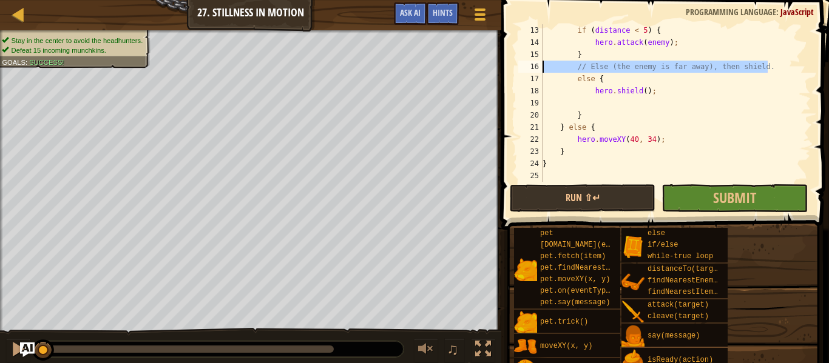
drag, startPoint x: 783, startPoint y: 72, endPoint x: 515, endPoint y: 69, distance: 267.5
click at [516, 69] on div "} 13 14 15 16 17 18 19 20 21 22 23 24 25 if ( distance < 5 ) { hero . attack ( …" at bounding box center [663, 103] width 295 height 158
type textarea "// Else (the enemy is far away), then shield."
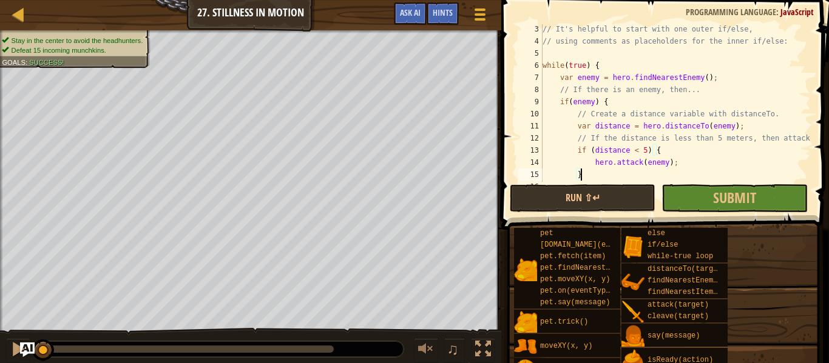
scroll to position [25, 0]
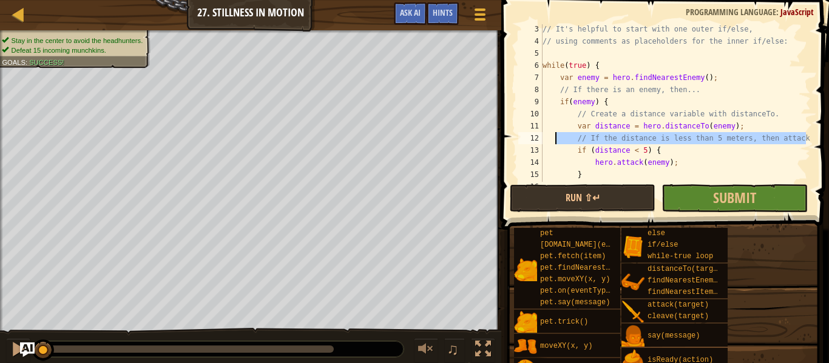
drag, startPoint x: 808, startPoint y: 138, endPoint x: 553, endPoint y: 140, distance: 254.8
click at [553, 140] on div "} 3 4 5 6 7 8 9 10 11 12 13 14 15 16 17 // It's helpful to start with one outer…" at bounding box center [663, 103] width 295 height 158
type textarea "// If the distance is less than 5 meters, then attack."
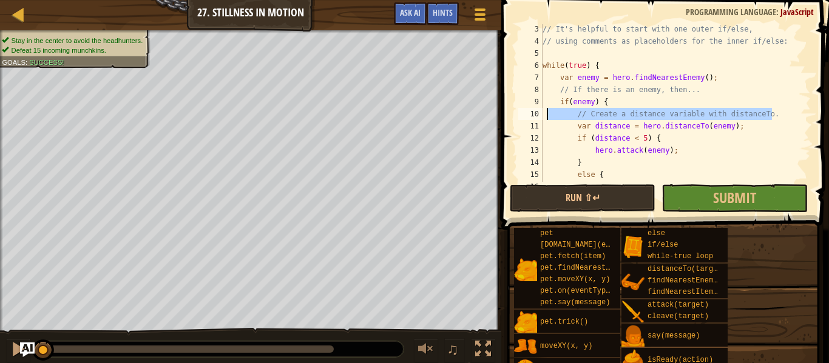
drag, startPoint x: 779, startPoint y: 115, endPoint x: 545, endPoint y: 111, distance: 233.6
click at [545, 111] on div "// It's helpful to start with one outer if/else, // using comments as placehold…" at bounding box center [675, 114] width 271 height 182
type textarea "// Create a distance variable with distanceTo."
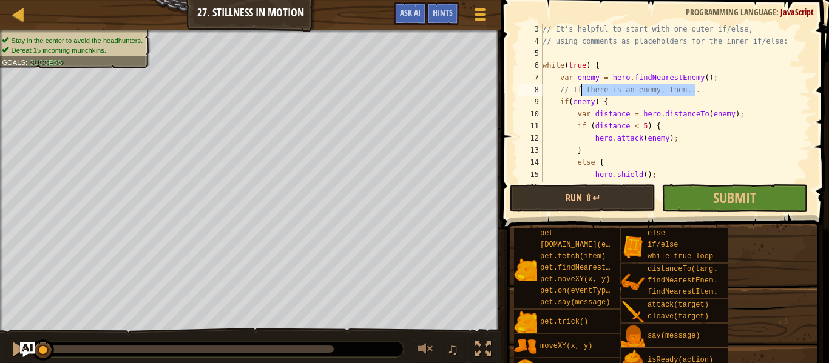
drag, startPoint x: 720, startPoint y: 89, endPoint x: 582, endPoint y: 91, distance: 137.7
click at [582, 91] on div "// It's helpful to start with one outer if/else, // using comments as placehold…" at bounding box center [675, 114] width 271 height 182
type textarea "/"
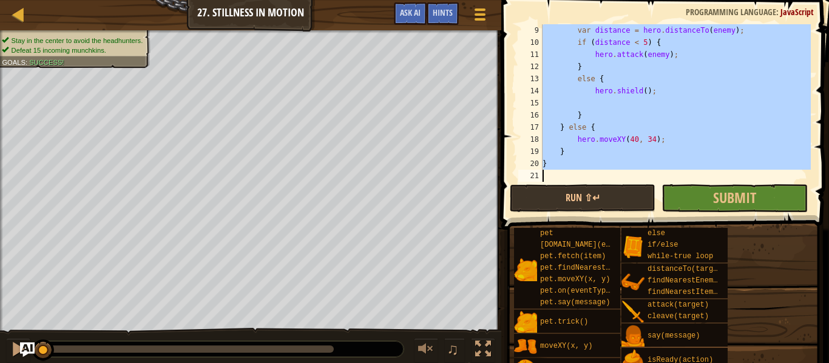
scroll to position [97, 0]
drag, startPoint x: 542, startPoint y: 61, endPoint x: 690, endPoint y: 183, distance: 191.4
type textarea "}"
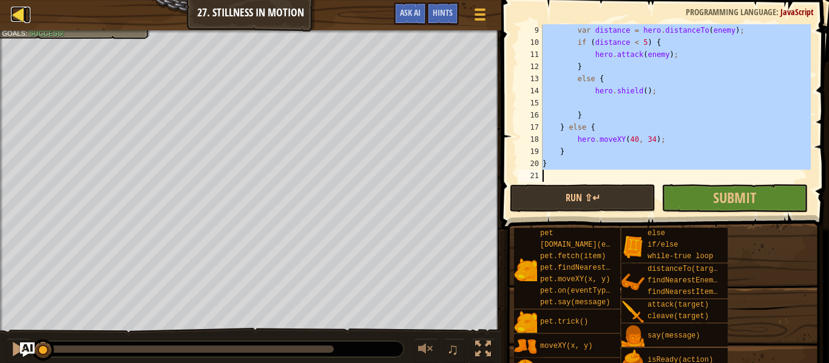
click at [18, 14] on div at bounding box center [18, 14] width 15 height 15
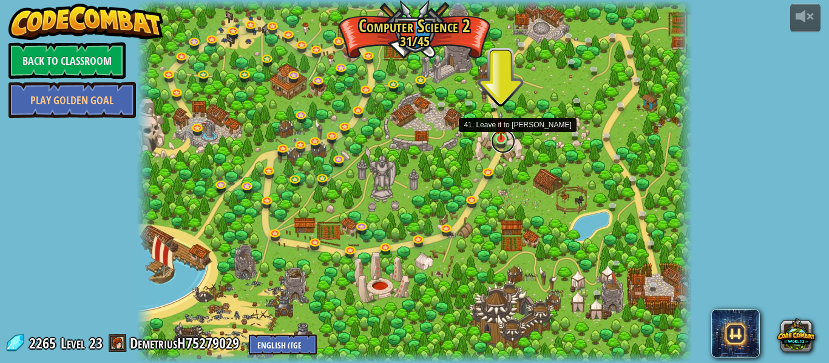
click at [504, 143] on link at bounding box center [503, 141] width 24 height 24
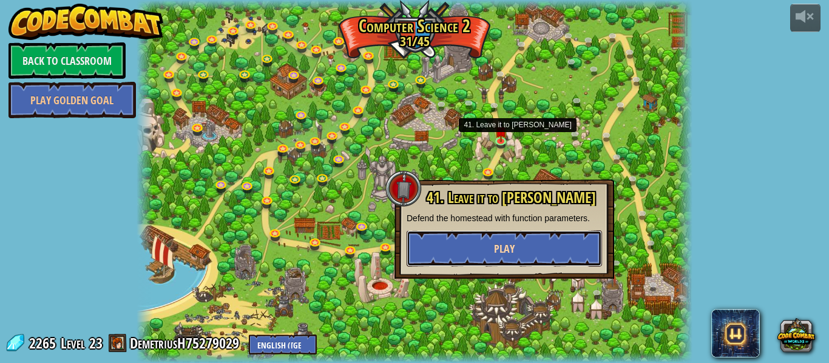
click at [483, 245] on button "Play" at bounding box center [503, 249] width 195 height 36
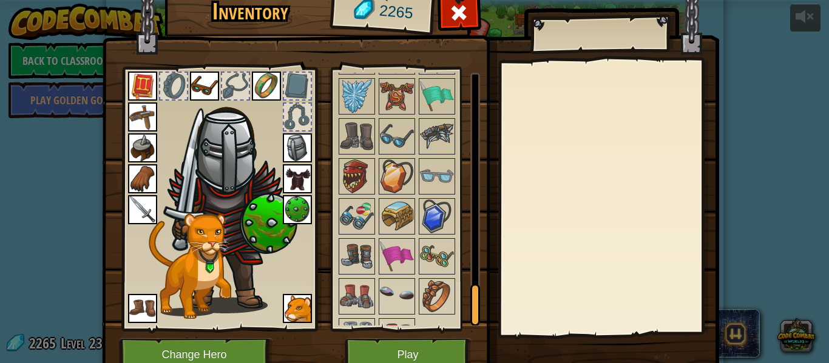
scroll to position [1389, 0]
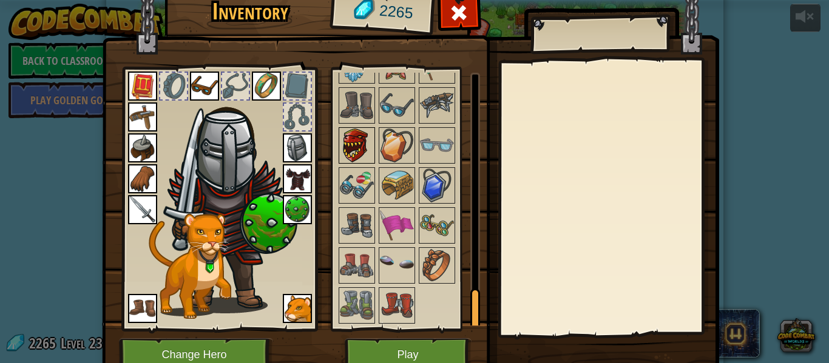
click at [347, 155] on img at bounding box center [357, 146] width 34 height 34
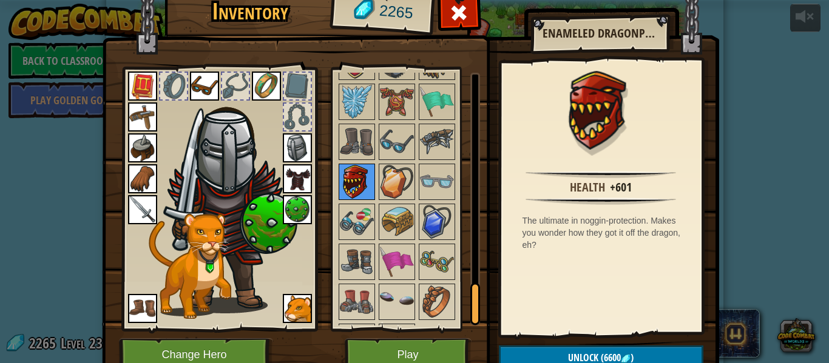
scroll to position [1352, 0]
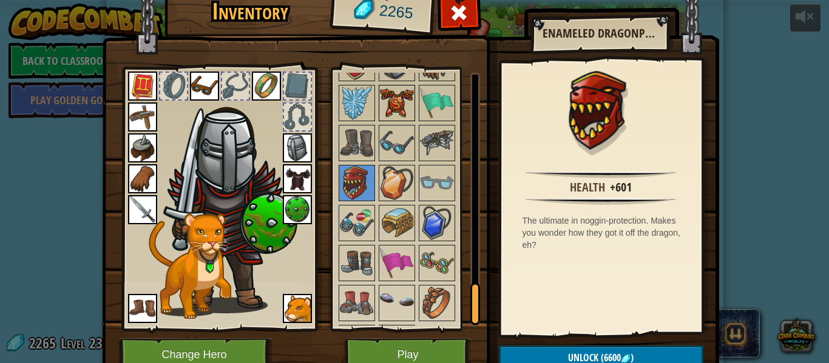
click at [392, 100] on img at bounding box center [397, 103] width 34 height 34
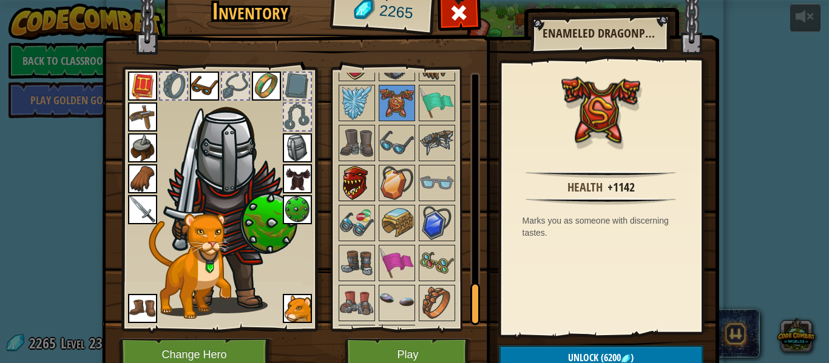
click at [356, 186] on img at bounding box center [357, 183] width 34 height 34
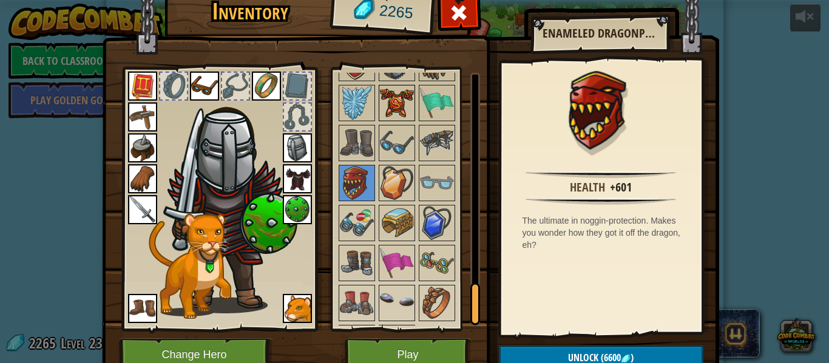
click at [388, 106] on img at bounding box center [397, 103] width 34 height 34
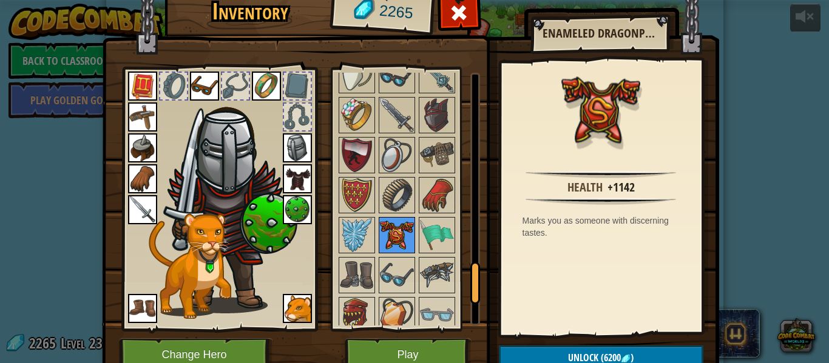
scroll to position [1206, 0]
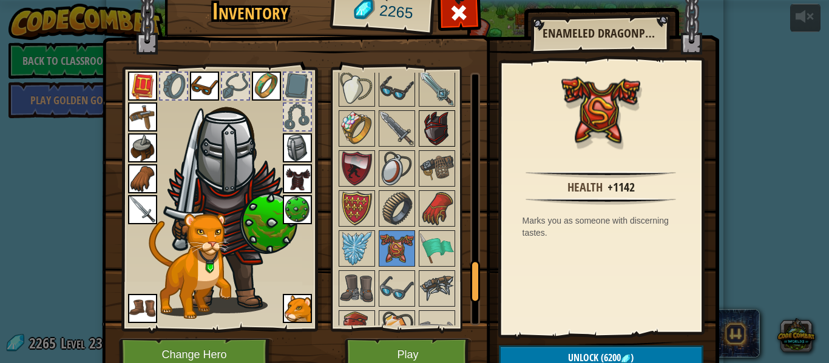
click at [427, 130] on img at bounding box center [437, 129] width 34 height 34
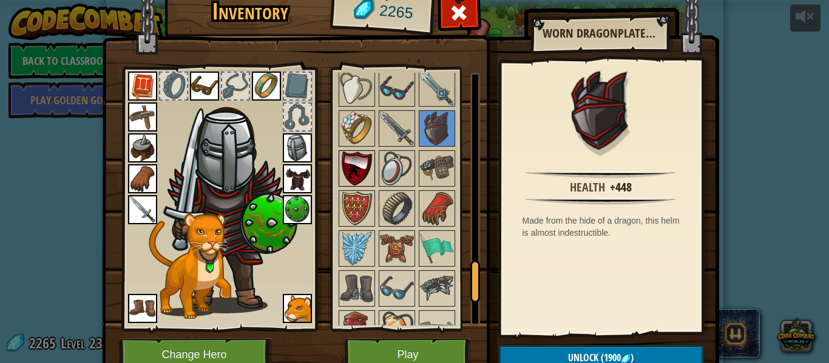
click at [353, 163] on img at bounding box center [357, 169] width 34 height 34
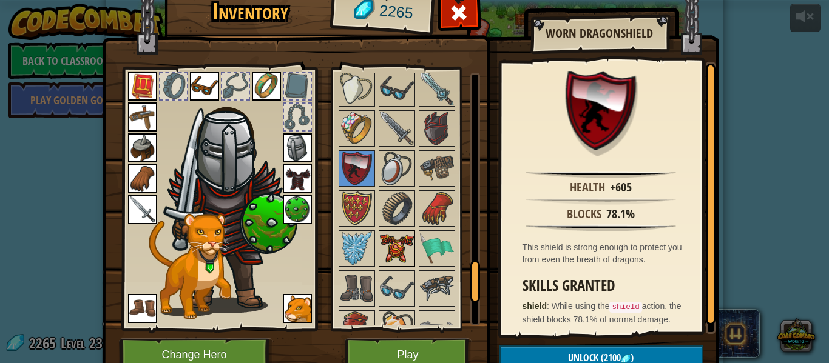
click at [391, 246] on img at bounding box center [397, 249] width 34 height 34
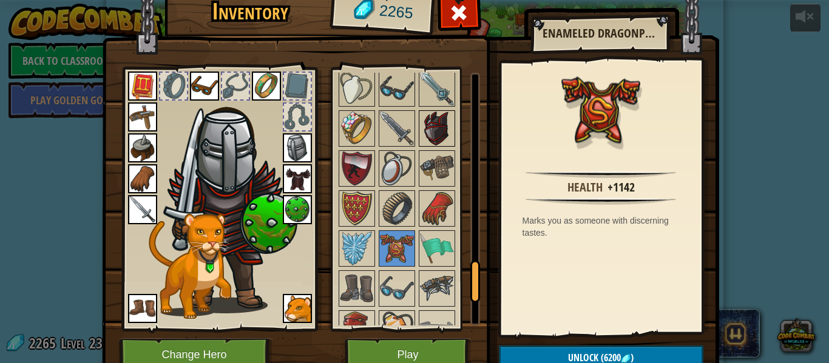
click at [450, 132] on img at bounding box center [437, 129] width 34 height 34
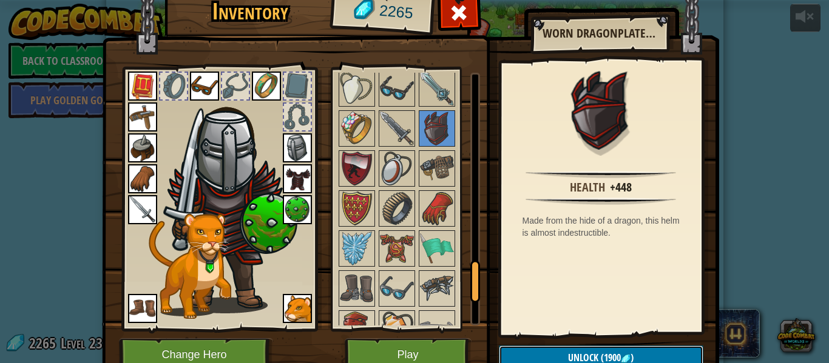
click at [562, 357] on button "Unlock (1900 )" at bounding box center [601, 358] width 204 height 25
click at [562, 357] on button "Confirm" at bounding box center [601, 358] width 204 height 25
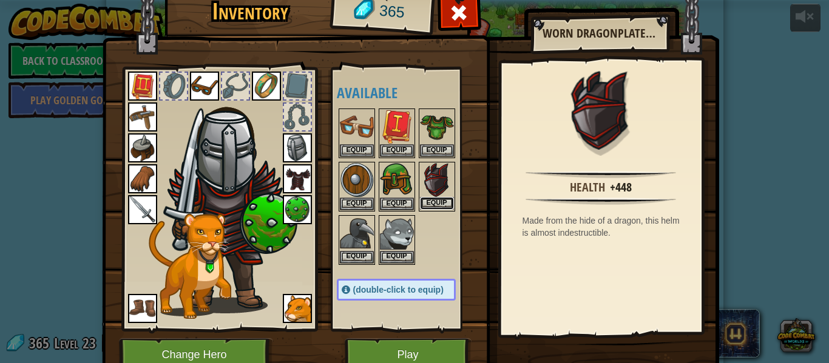
click at [438, 207] on button "Equip" at bounding box center [437, 203] width 34 height 13
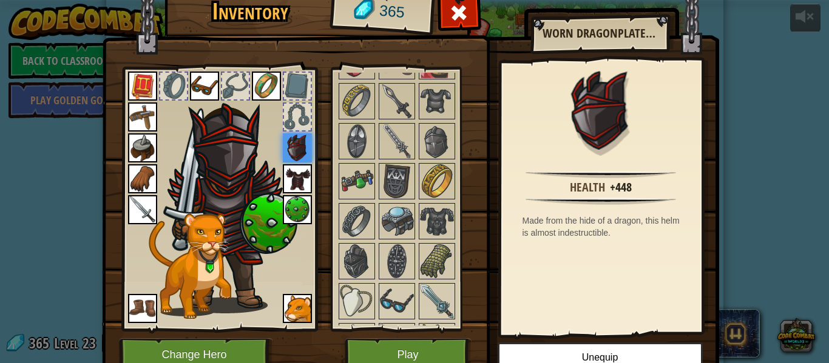
scroll to position [962, 0]
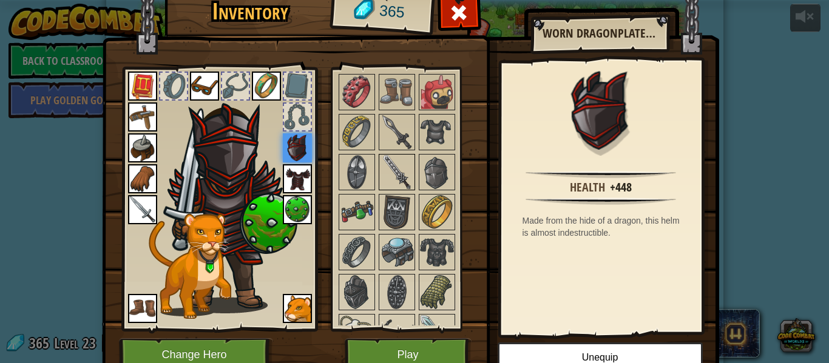
click at [394, 181] on img at bounding box center [397, 172] width 34 height 34
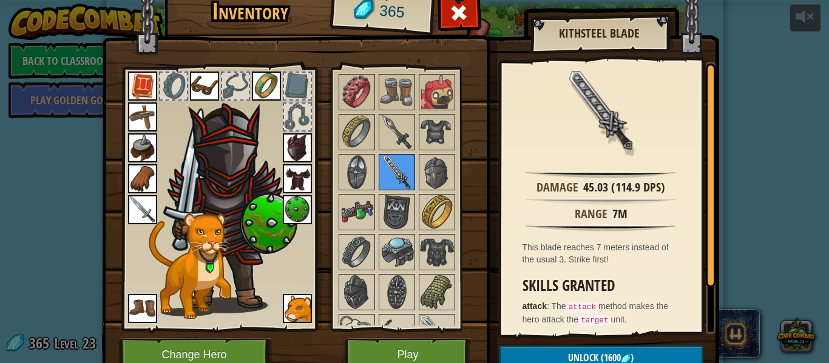
scroll to position [0, 0]
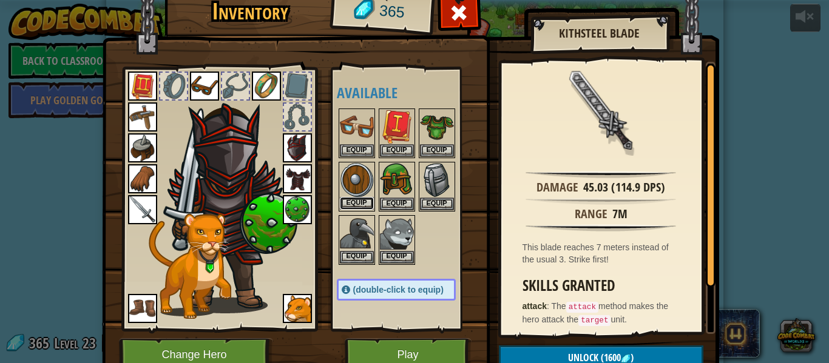
click at [368, 201] on button "Equip" at bounding box center [357, 203] width 34 height 13
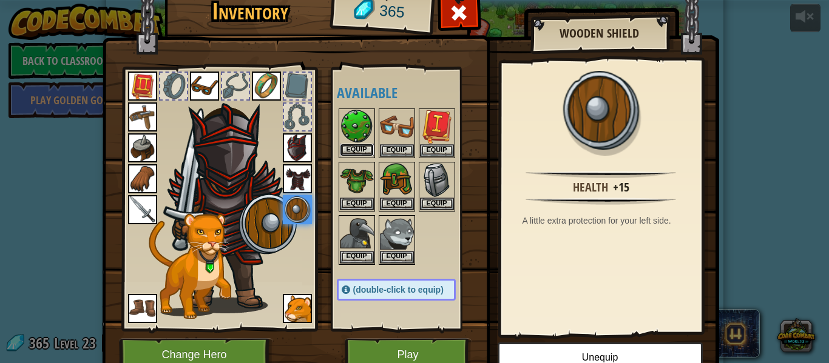
click at [357, 146] on button "Equip" at bounding box center [357, 150] width 34 height 13
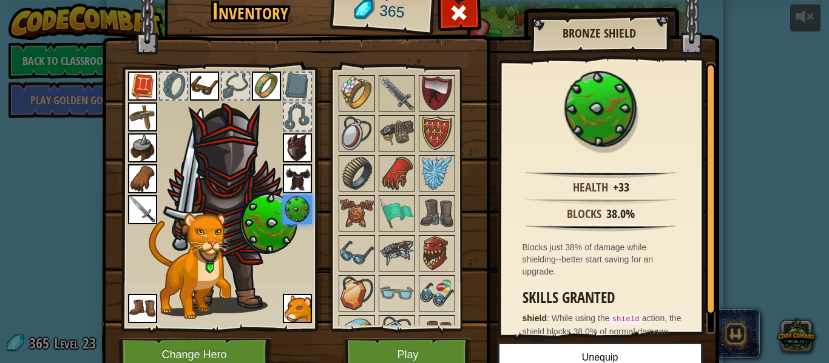
scroll to position [1238, 0]
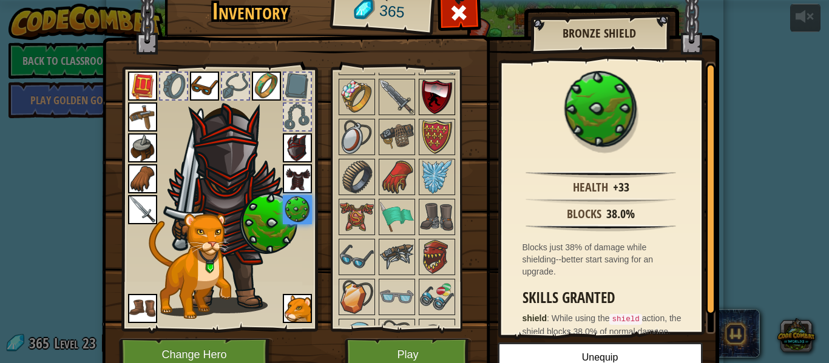
click at [432, 100] on img at bounding box center [437, 97] width 34 height 34
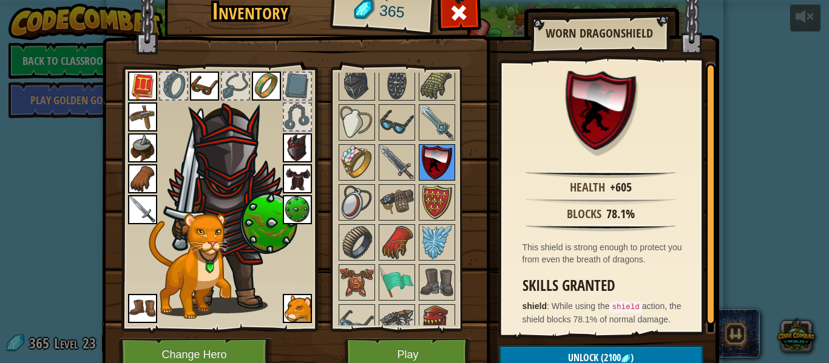
scroll to position [1171, 0]
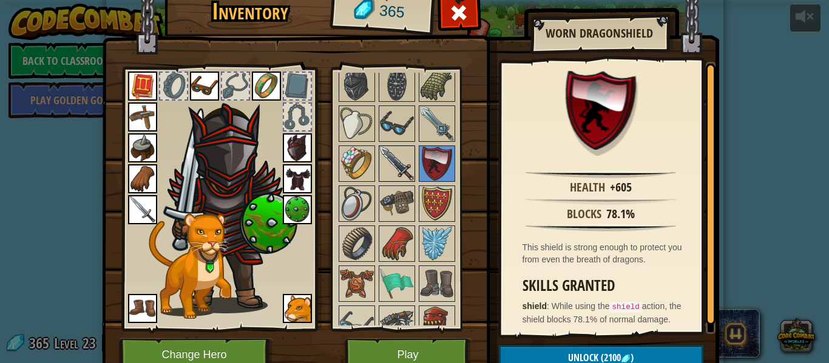
click at [399, 175] on img at bounding box center [397, 164] width 34 height 34
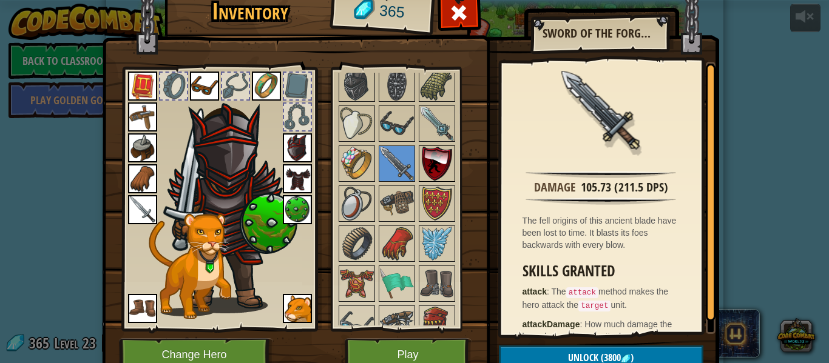
click at [426, 166] on img at bounding box center [437, 164] width 34 height 34
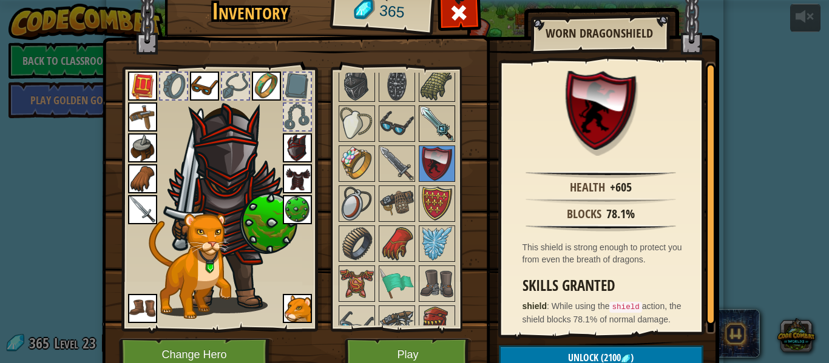
click at [433, 137] on img at bounding box center [437, 124] width 34 height 34
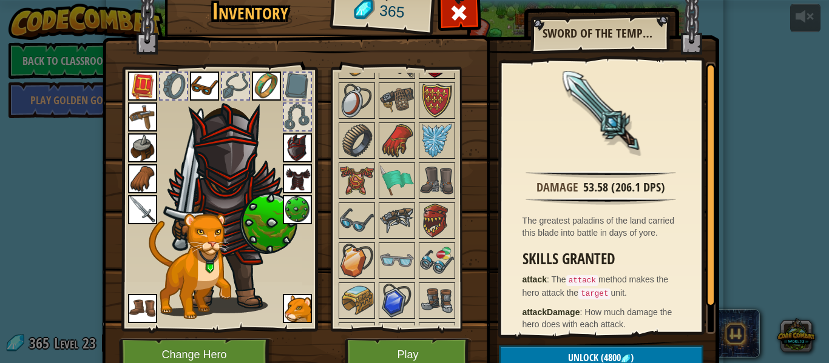
scroll to position [1275, 0]
click at [453, 3] on span at bounding box center [458, 12] width 19 height 19
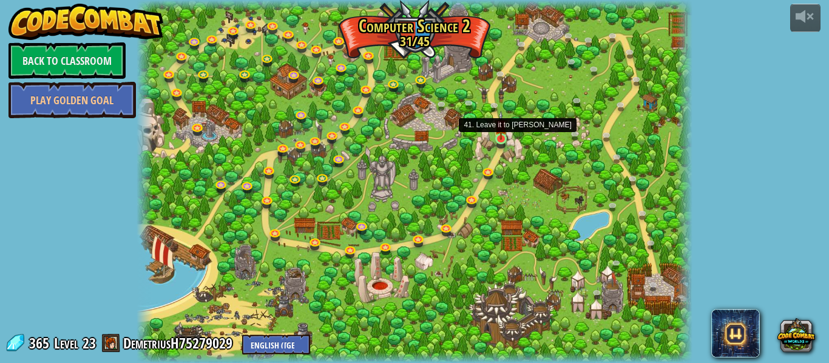
click at [497, 138] on img at bounding box center [500, 125] width 13 height 29
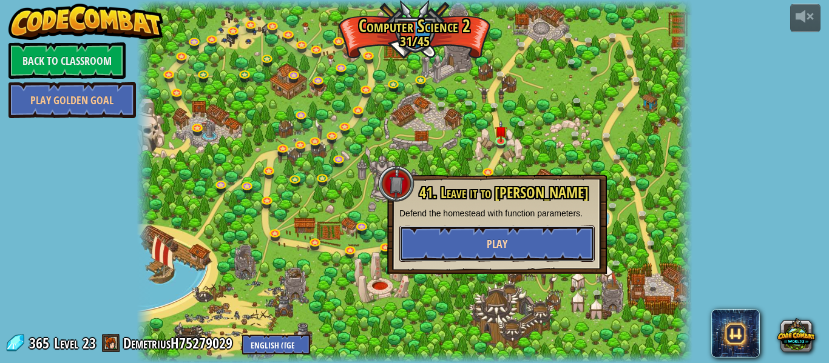
click at [483, 240] on button "Play" at bounding box center [496, 244] width 195 height 36
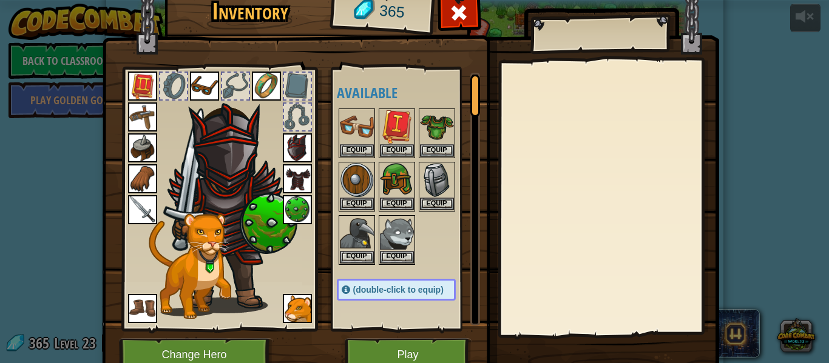
click at [434, 323] on div "Available Equip Equip Equip Equip Equip Equip Equip Equip Equip Equip Equip Equ…" at bounding box center [408, 199] width 143 height 253
click at [435, 341] on button "Play" at bounding box center [408, 355] width 127 height 33
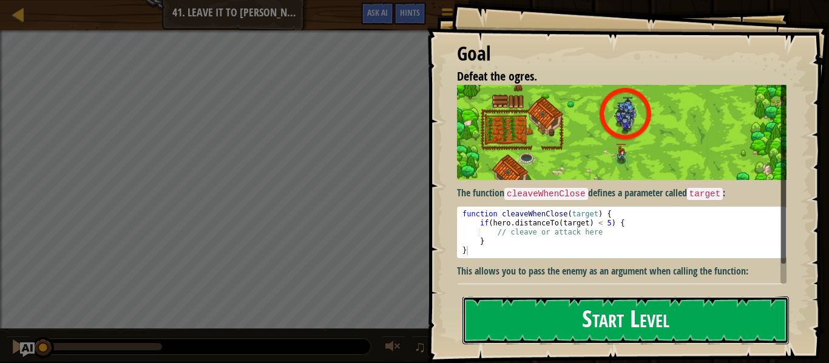
click at [537, 340] on button "Start Level" at bounding box center [625, 321] width 326 height 48
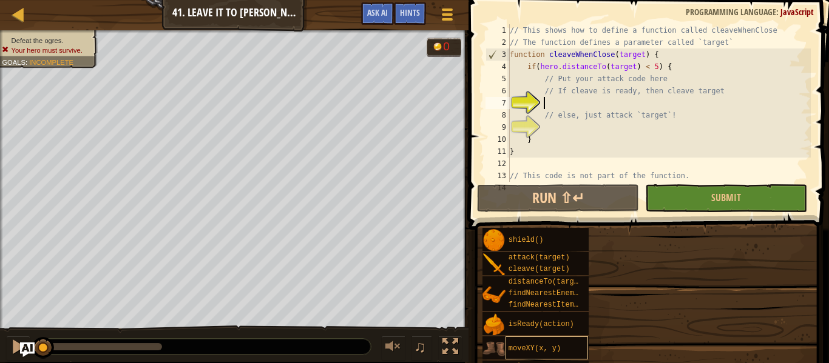
click at [507, 339] on div "moveXY(x, y)" at bounding box center [546, 348] width 83 height 23
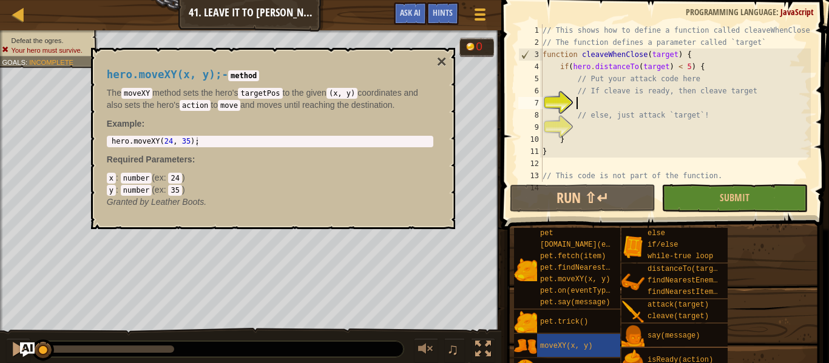
click at [691, 132] on div "// This shows how to define a function called cleaveWhenClose // The function d…" at bounding box center [691, 115] width 303 height 182
click at [439, 64] on button "×" at bounding box center [441, 61] width 10 height 17
